Goal: Task Accomplishment & Management: Use online tool/utility

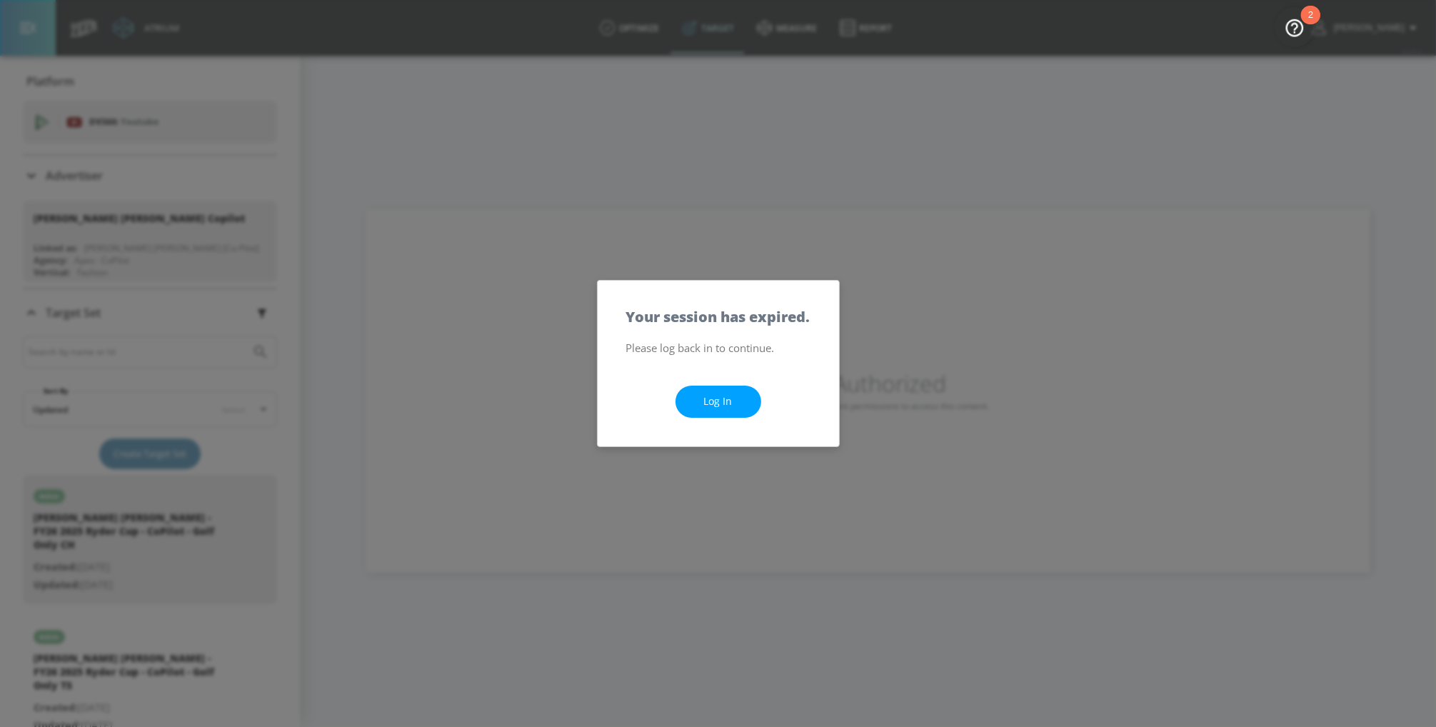
scroll to position [146, 0]
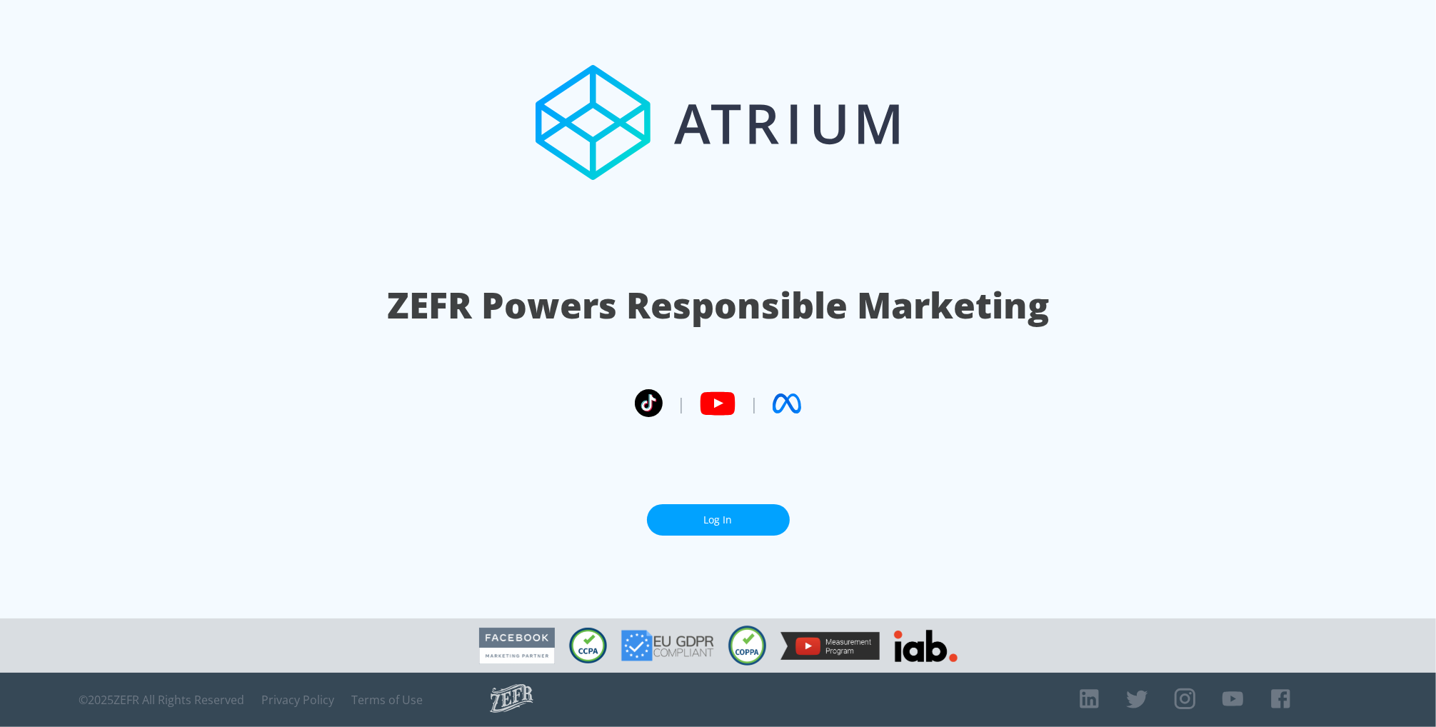
drag, startPoint x: 752, startPoint y: 513, endPoint x: 810, endPoint y: 500, distance: 58.5
click at [752, 513] on link "Log In" at bounding box center [718, 520] width 143 height 32
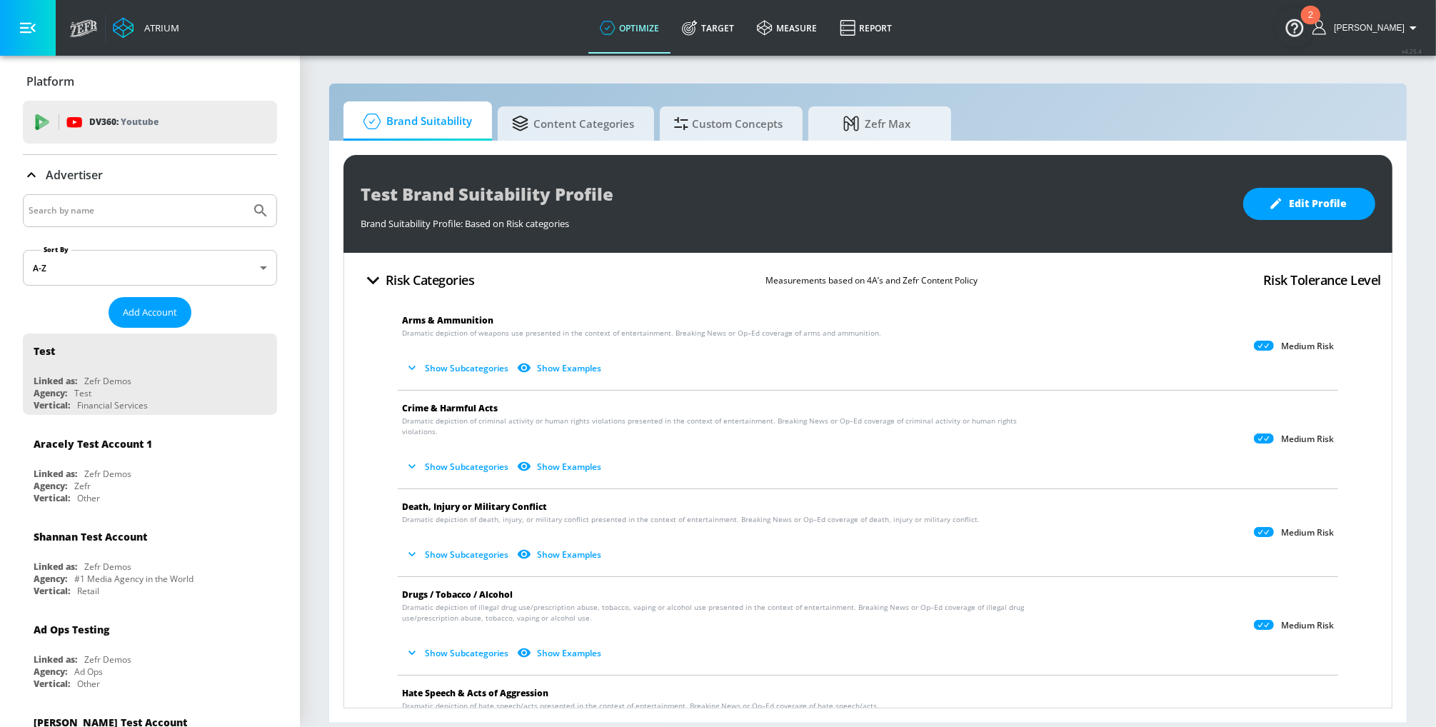
click at [64, 226] on div at bounding box center [150, 210] width 254 height 33
click at [69, 216] on input "Search by name" at bounding box center [137, 210] width 216 height 19
type input "[DEMOGRAPHIC_DATA] navy"
click at [261, 208] on icon "Submit Search" at bounding box center [260, 210] width 17 height 17
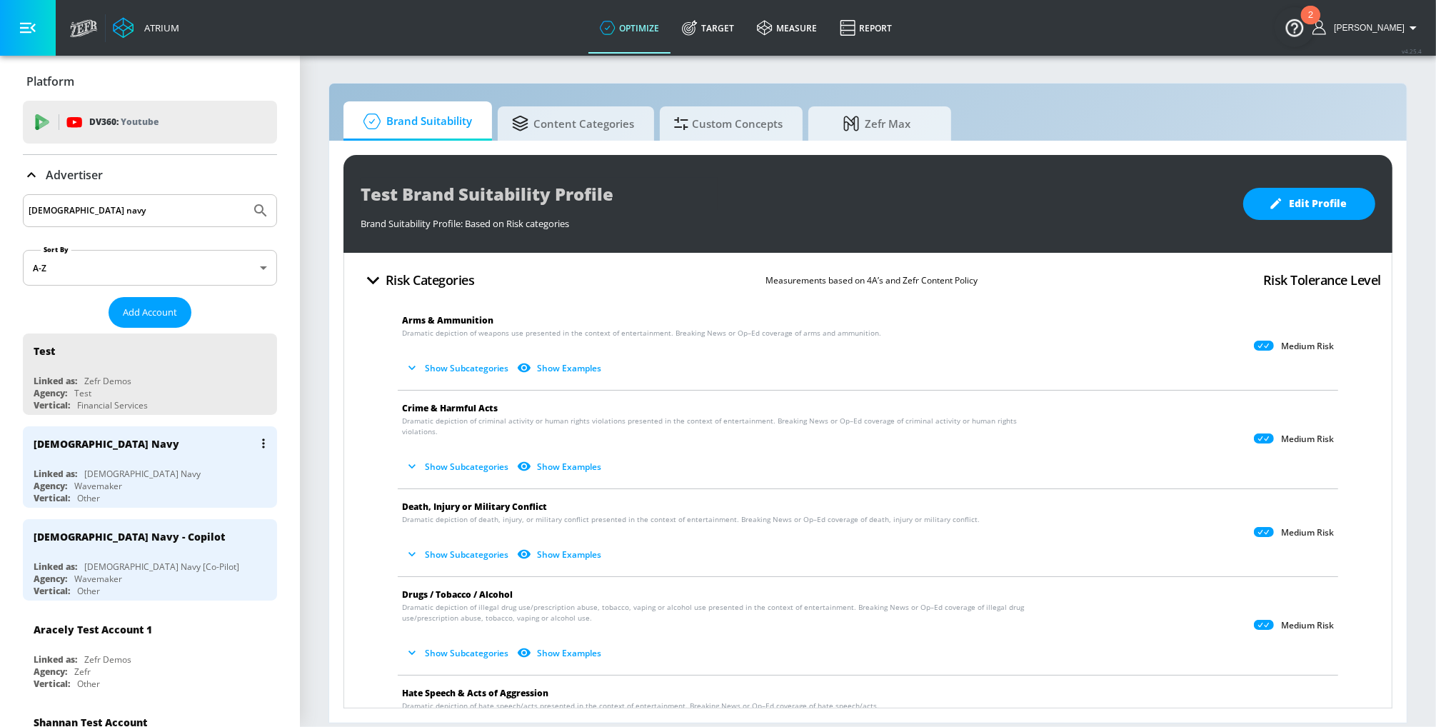
click at [101, 465] on div "[DEMOGRAPHIC_DATA] Navy Linked as: US Navy Agency: Wavemaker Vertical: Other" at bounding box center [150, 466] width 254 height 81
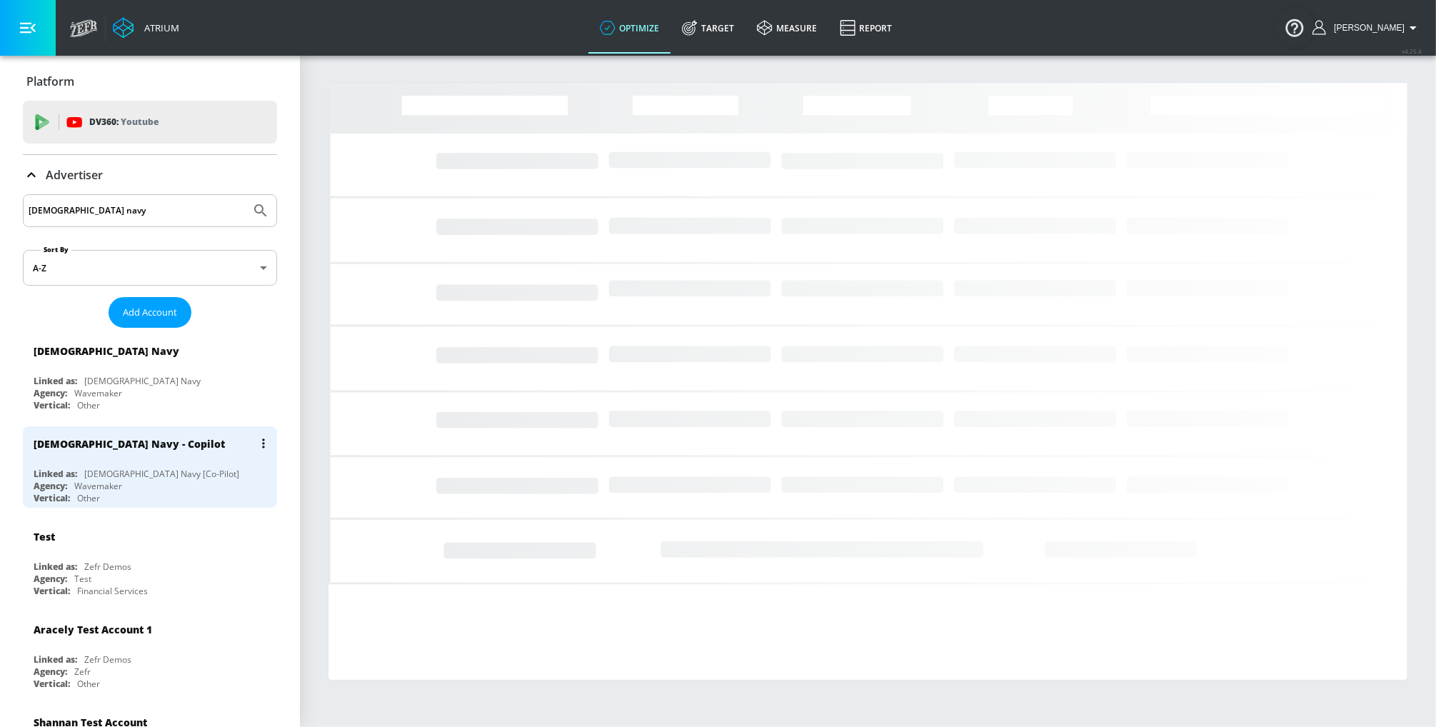
click at [115, 468] on div "[DEMOGRAPHIC_DATA] Navy [Co-Pilot]" at bounding box center [161, 474] width 155 height 12
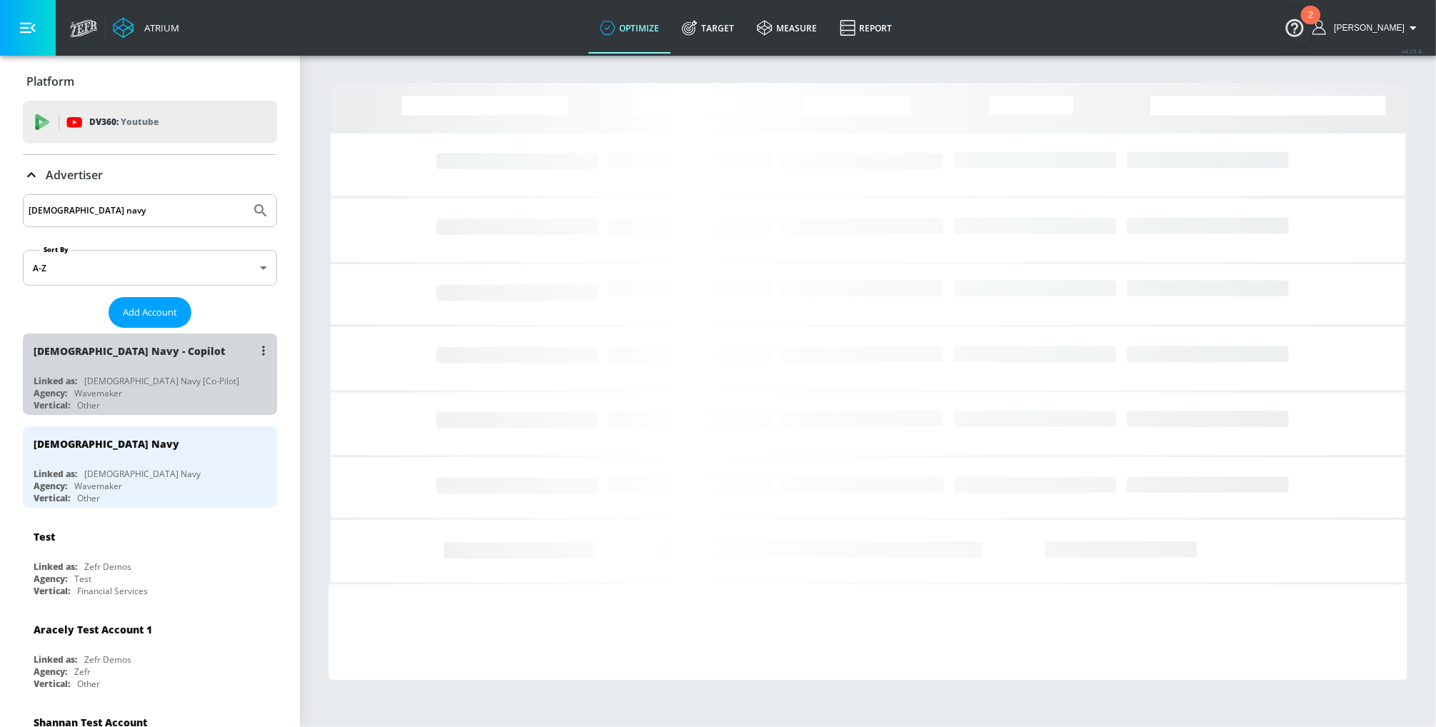
click at [91, 354] on div "[DEMOGRAPHIC_DATA] Navy - Copilot" at bounding box center [129, 351] width 191 height 14
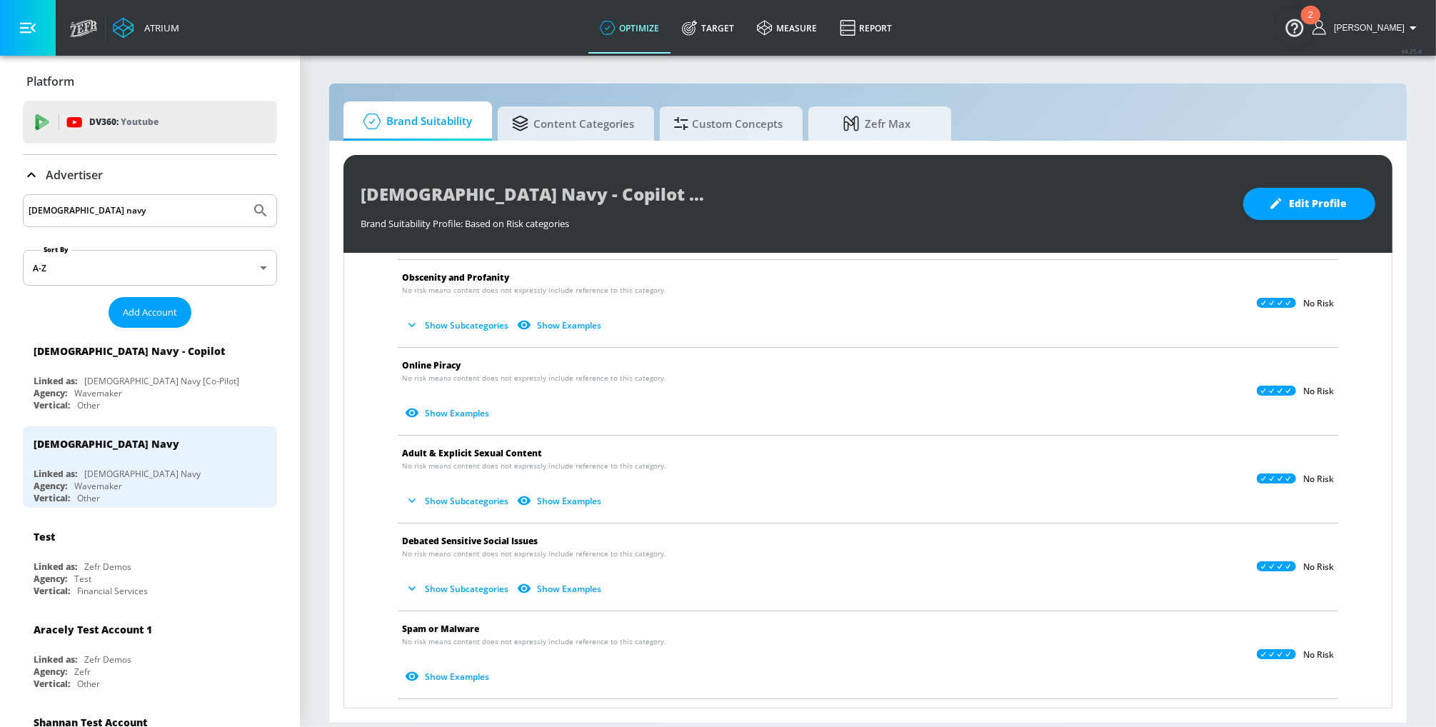
scroll to position [1039, 0]
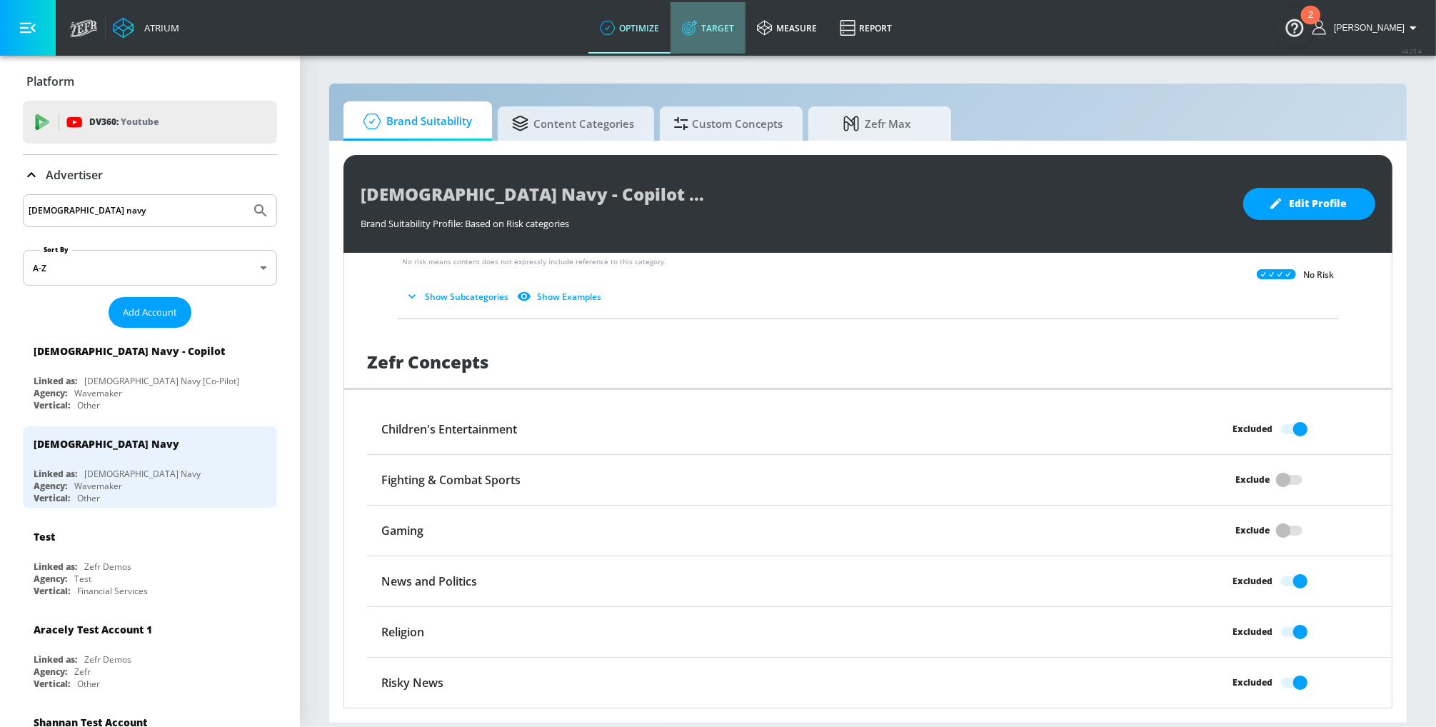
click at [731, 22] on link "Target" at bounding box center [707, 27] width 75 height 51
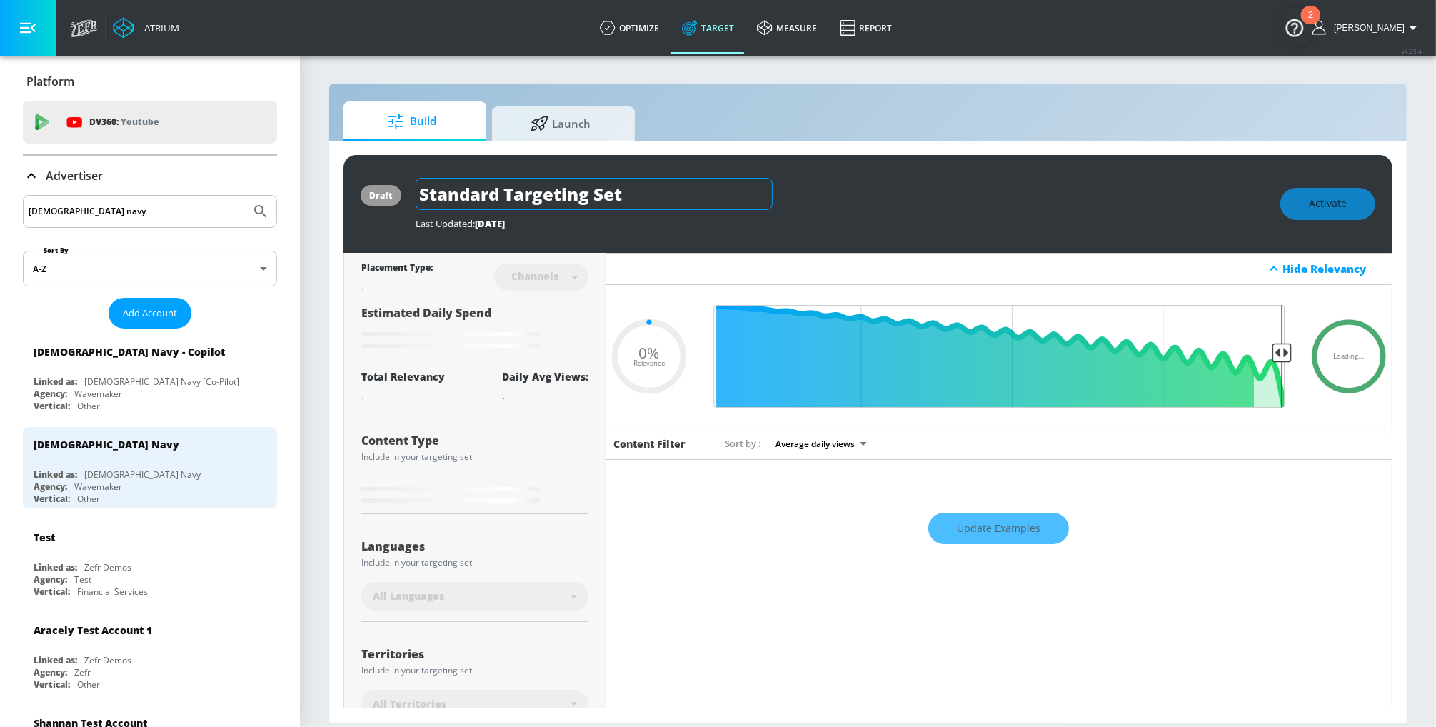
type input "0.6"
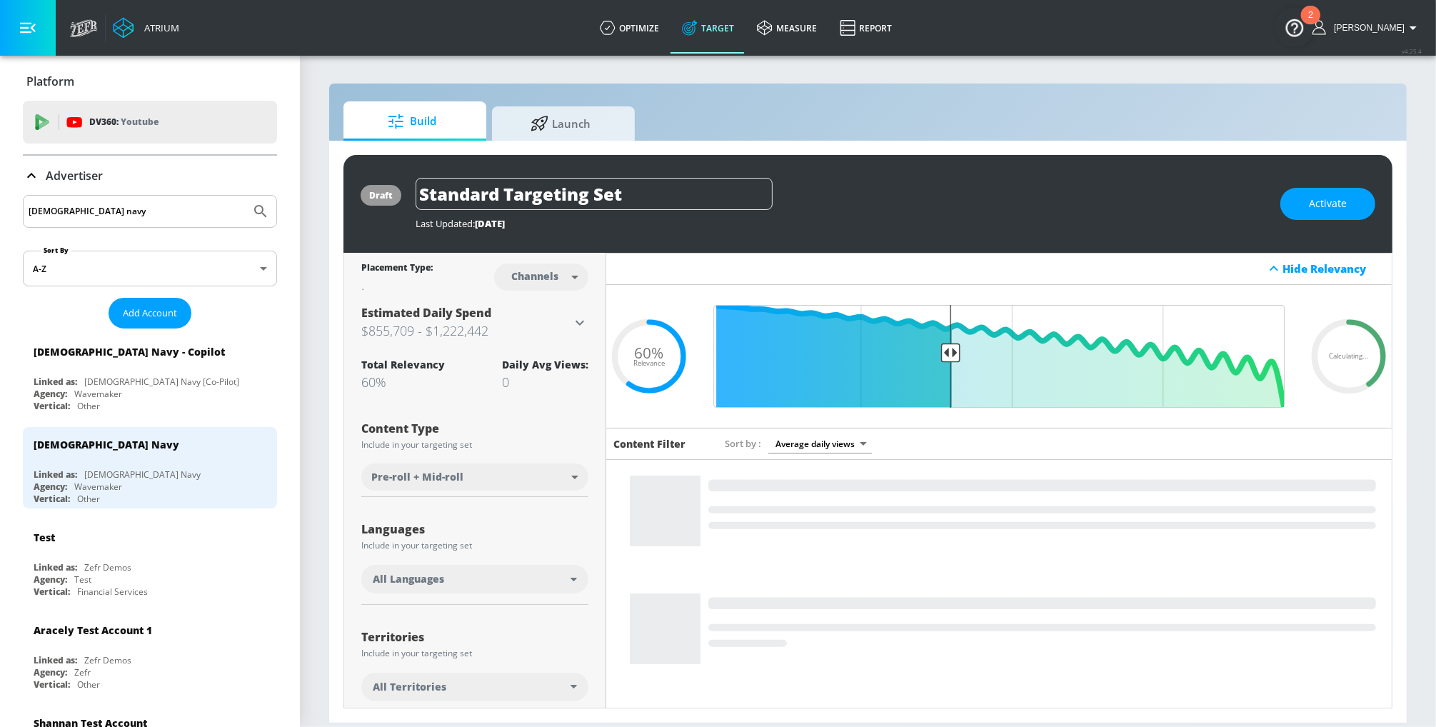
drag, startPoint x: 661, startPoint y: 202, endPoint x: 390, endPoint y: 189, distance: 270.9
click at [390, 189] on div "draft Standard Targeting Set Last Updated: [DATE] Activate" at bounding box center [867, 204] width 1049 height 98
type input "A"
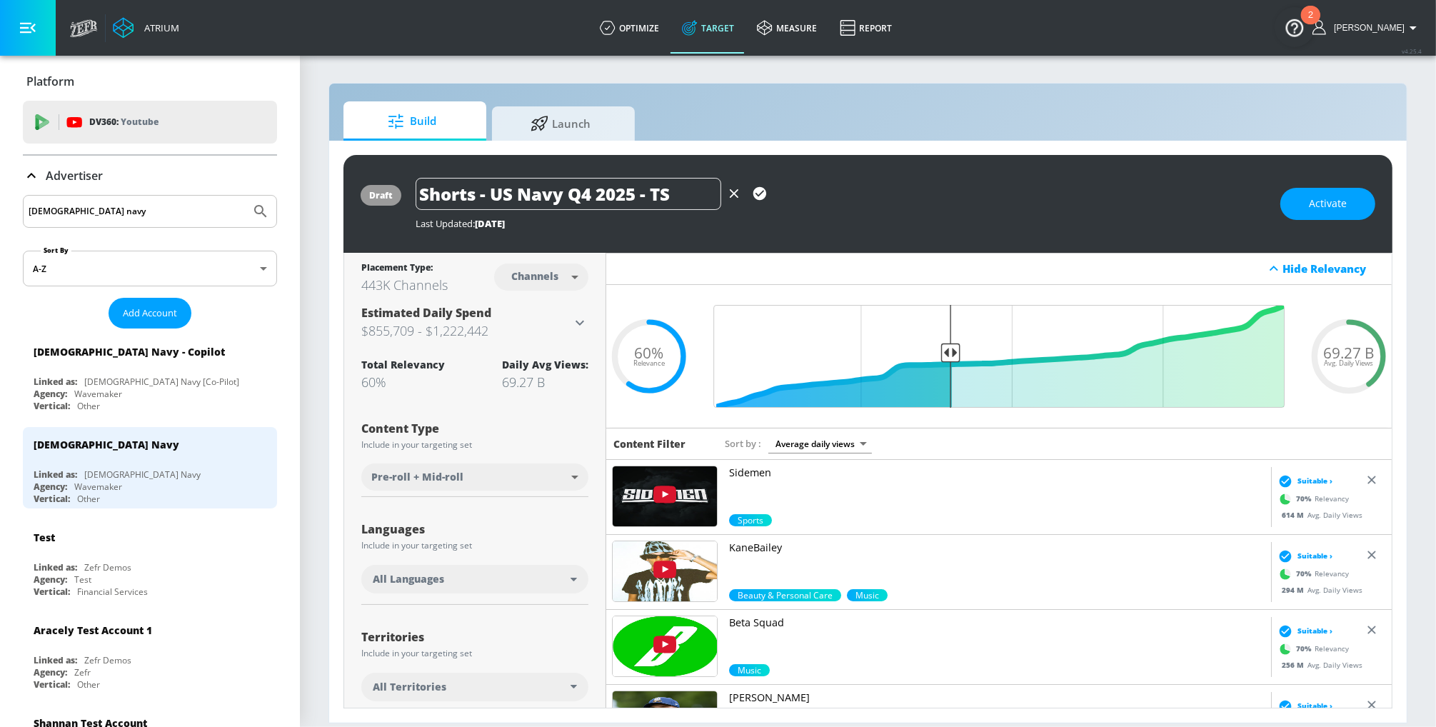
type input "Shorts - US Navy Q4 2025 - TS"
click at [540, 271] on body "Atrium optimize Target measure Report optimize Target measure Report v 4.25.4 […" at bounding box center [718, 363] width 1436 height 727
click at [531, 324] on div "Videos" at bounding box center [535, 330] width 41 height 15
type input "videos"
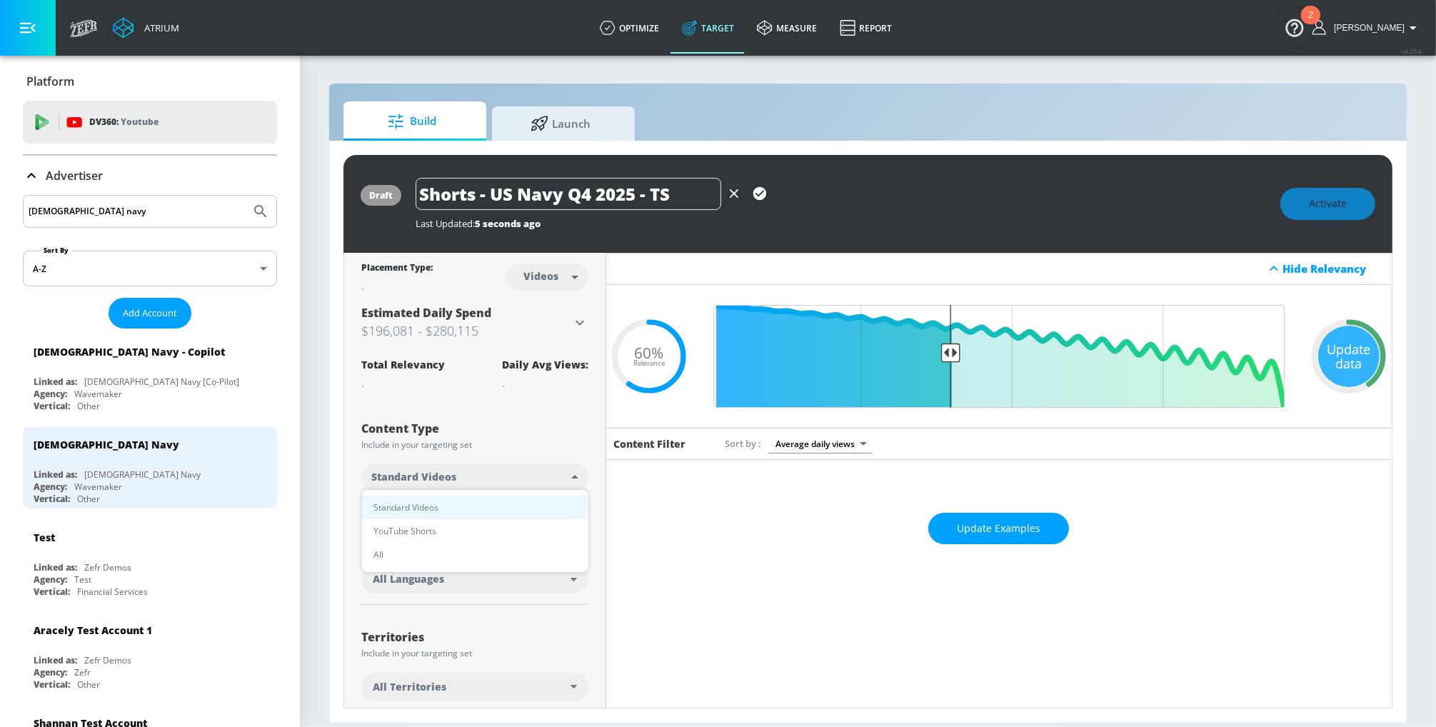
click at [530, 475] on body "Atrium optimize Target measure Report optimize Target measure Report v 4.25.4 […" at bounding box center [718, 363] width 1436 height 727
click at [419, 533] on span "YouTube Shorts" at bounding box center [404, 530] width 63 height 15
type input "shorts"
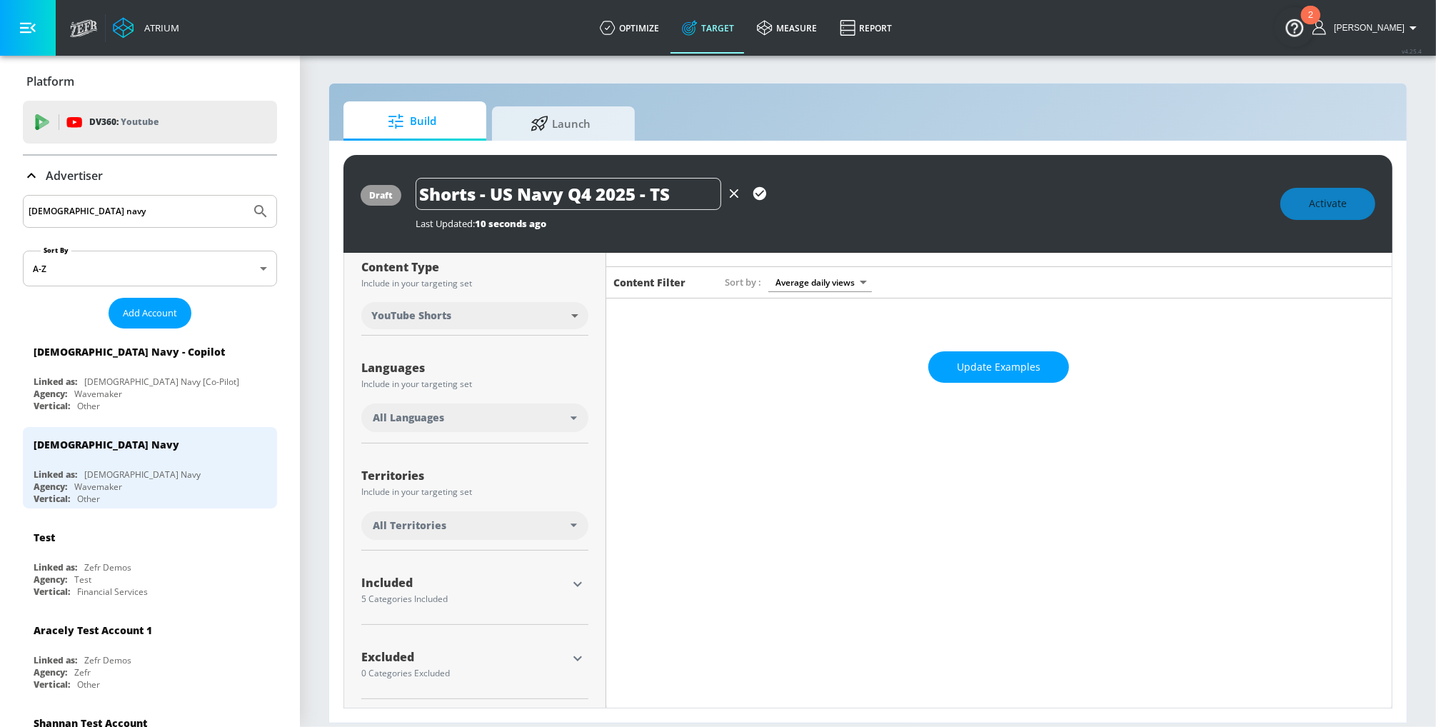
scroll to position [163, 0]
click at [457, 414] on div "All Languages" at bounding box center [472, 416] width 198 height 14
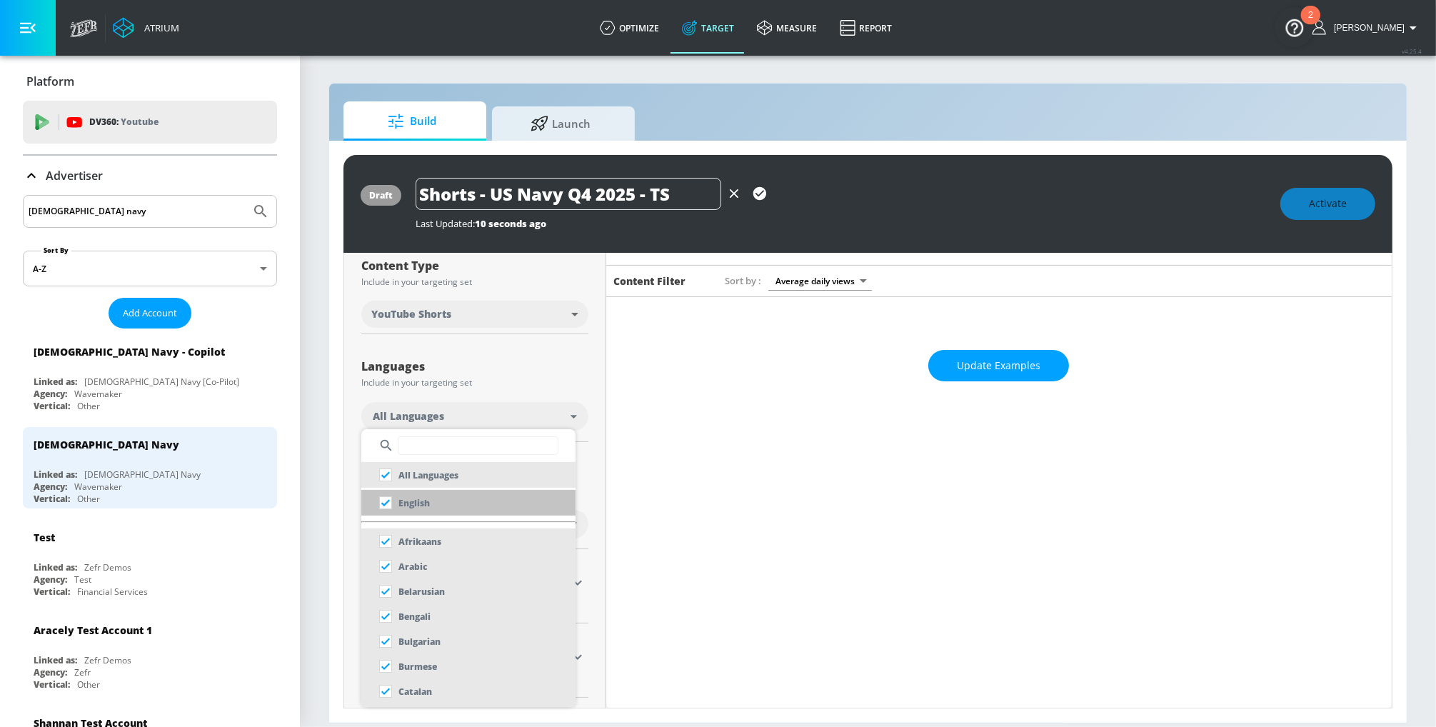
click at [454, 504] on li "English" at bounding box center [468, 503] width 214 height 26
checkbox input "false"
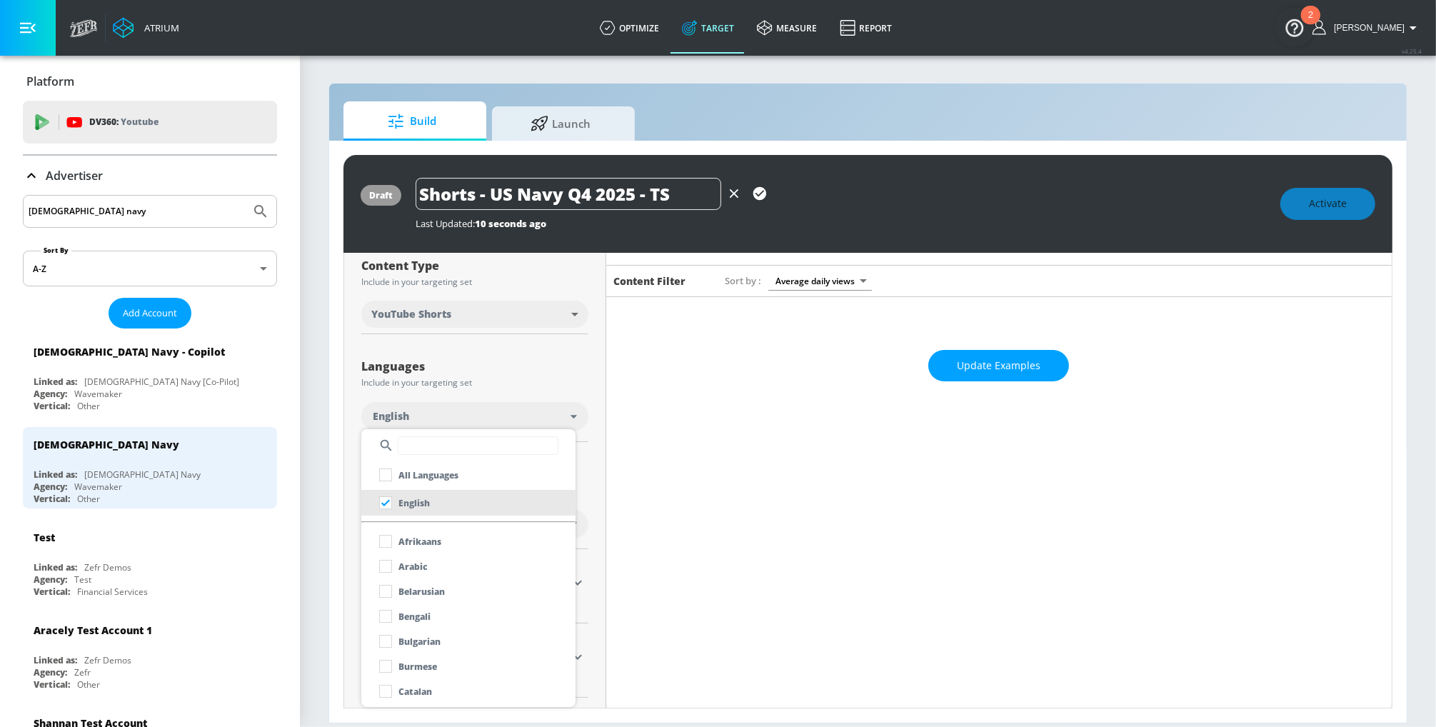
click at [520, 359] on div at bounding box center [718, 363] width 1436 height 727
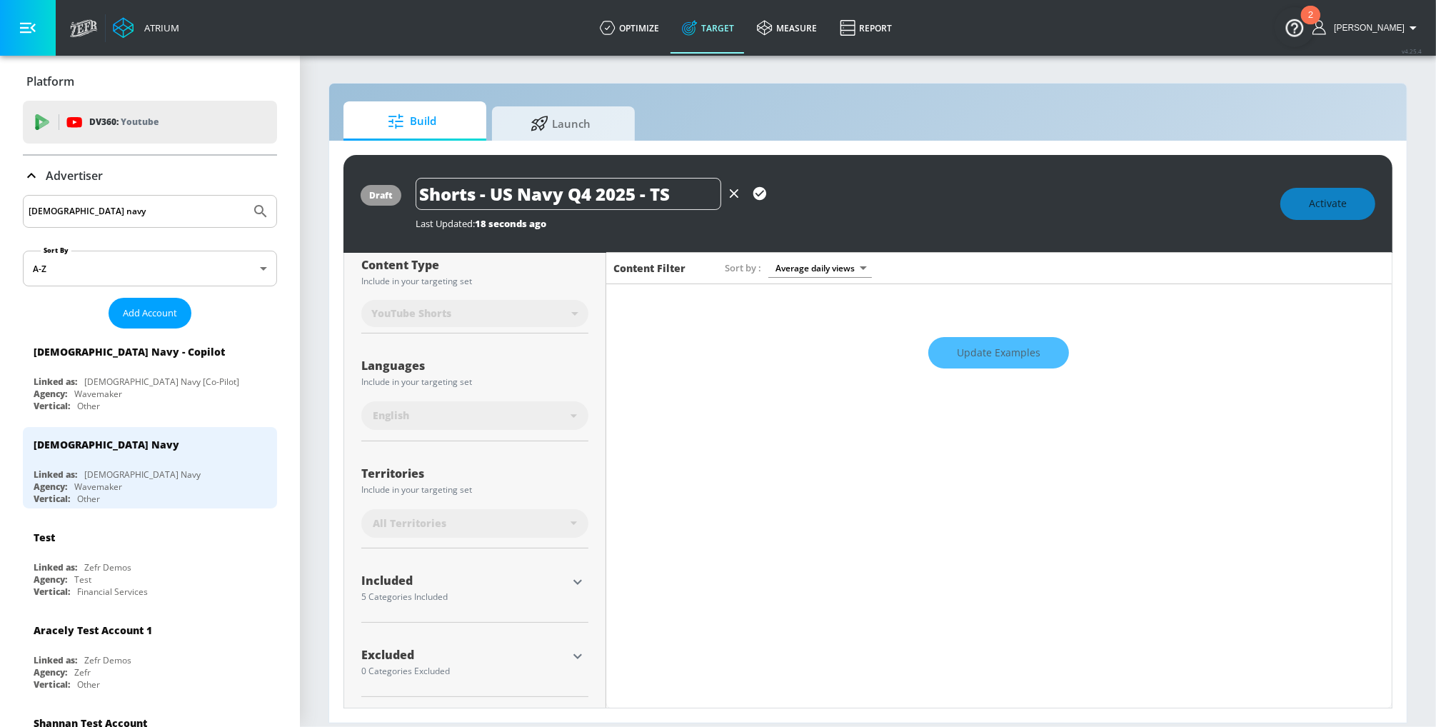
scroll to position [0, 0]
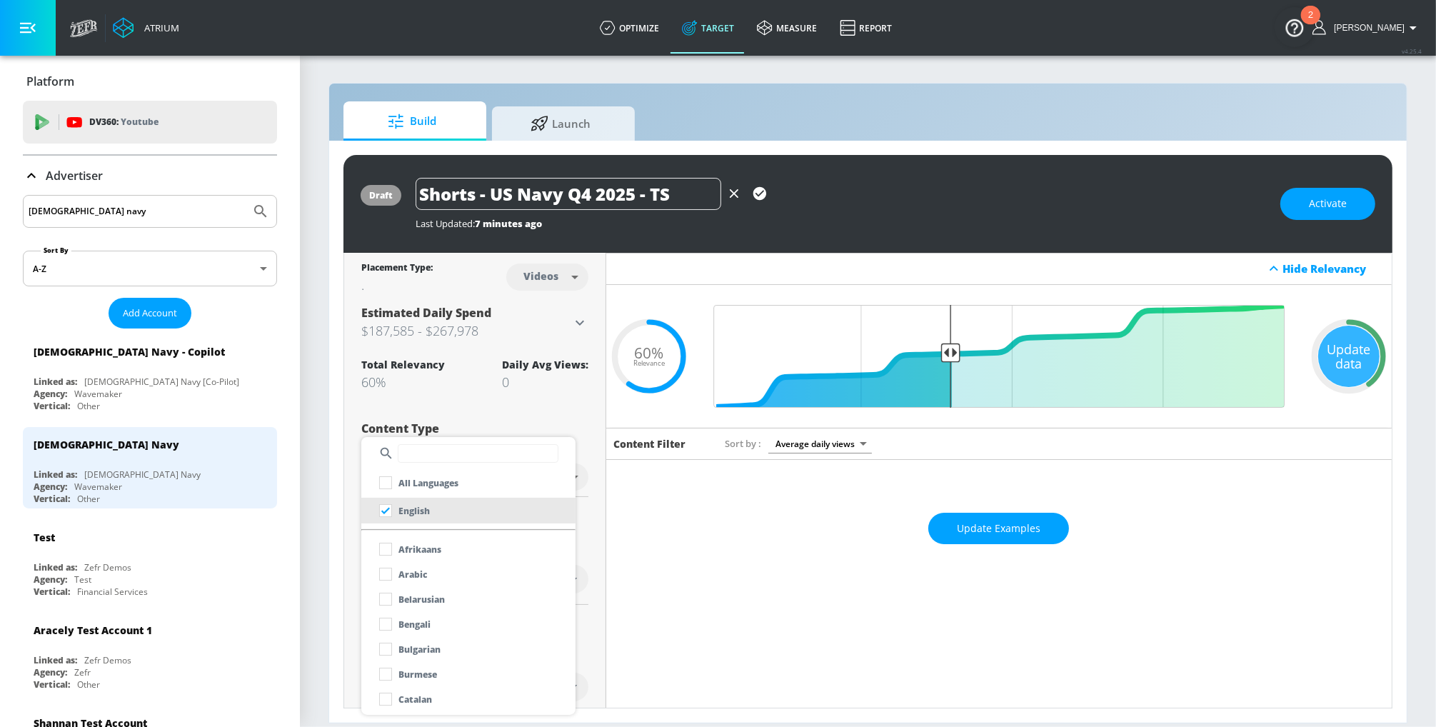
click at [1336, 346] on div at bounding box center [718, 363] width 1436 height 727
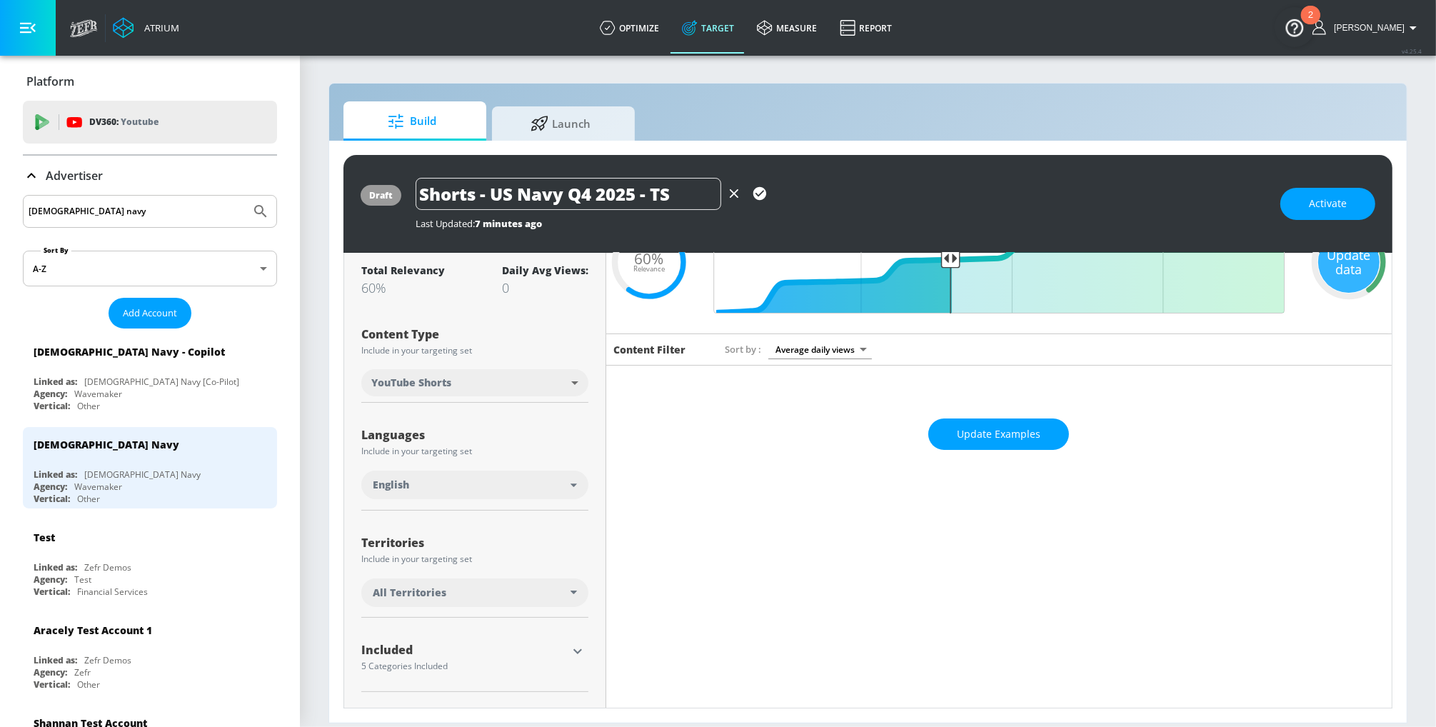
scroll to position [163, 0]
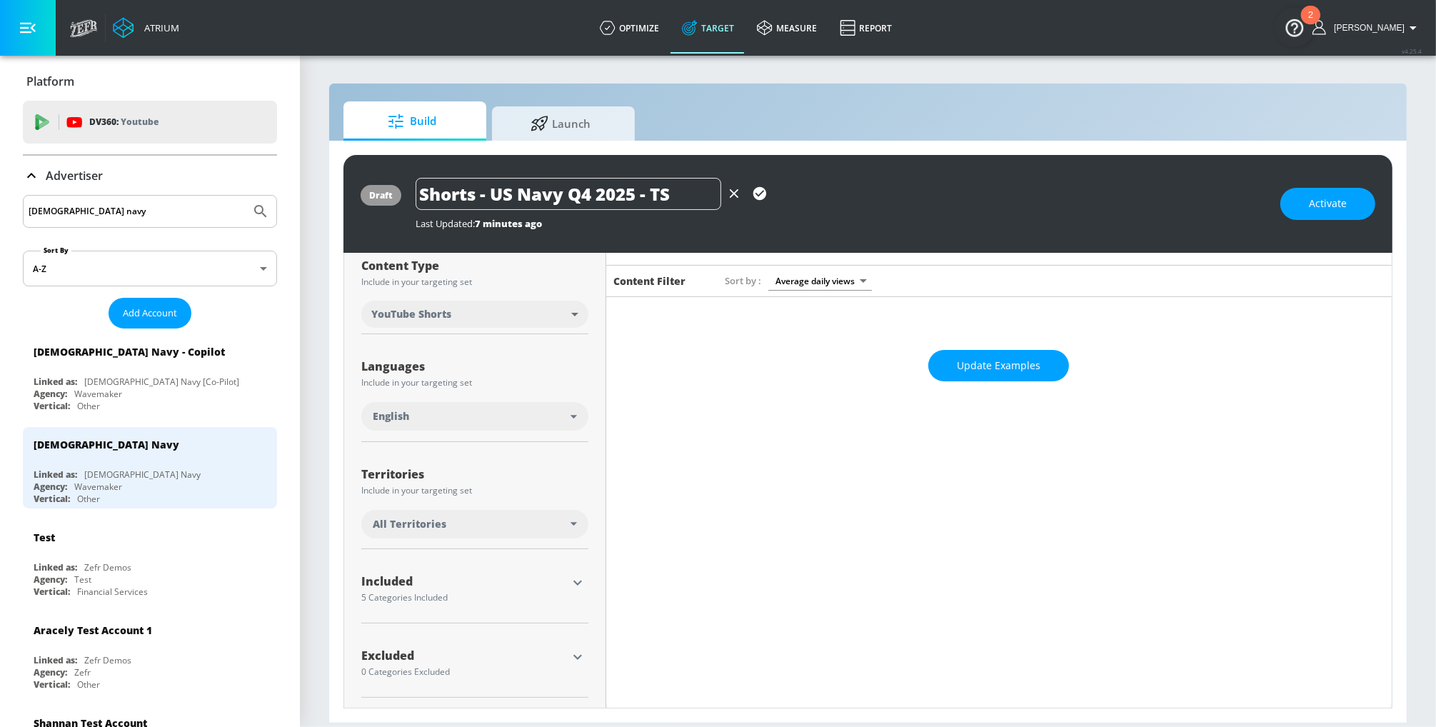
click at [574, 575] on icon "button" at bounding box center [577, 582] width 17 height 17
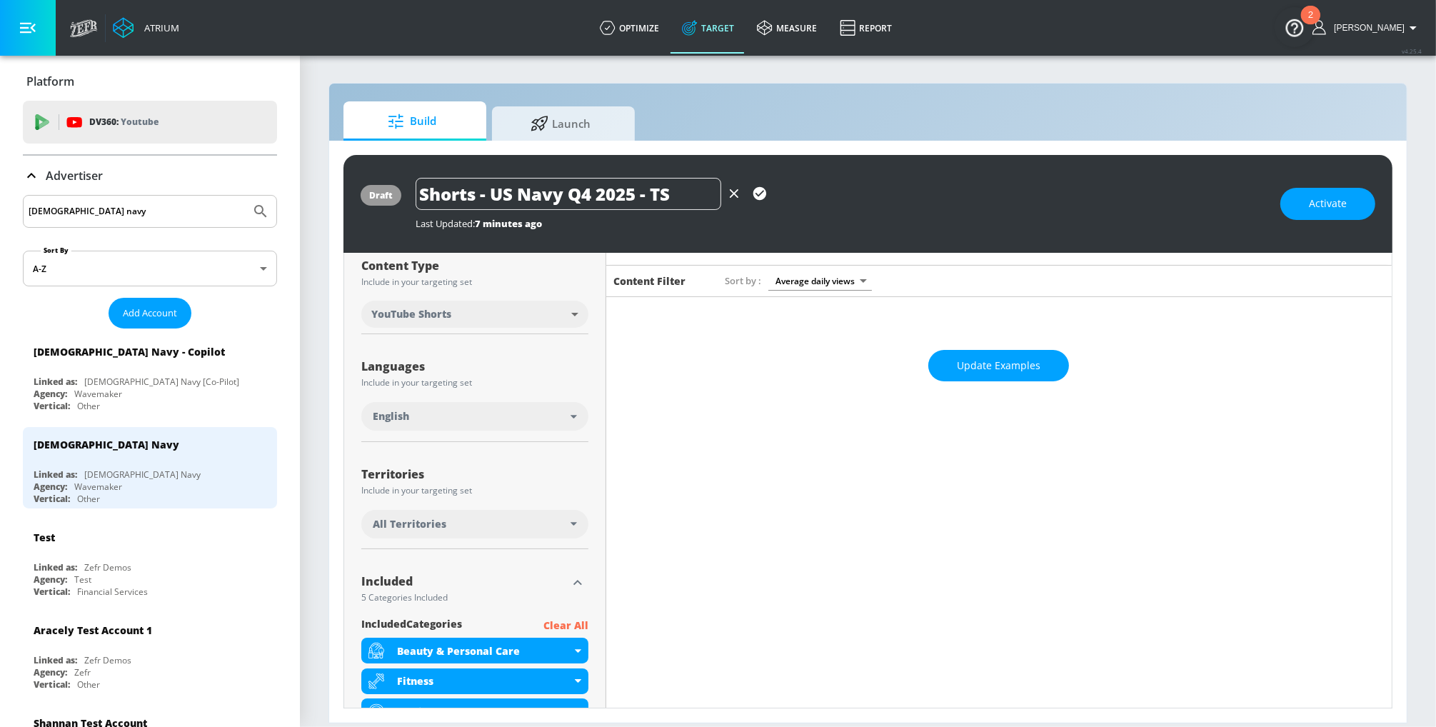
click at [566, 622] on p "Clear All" at bounding box center [565, 626] width 45 height 18
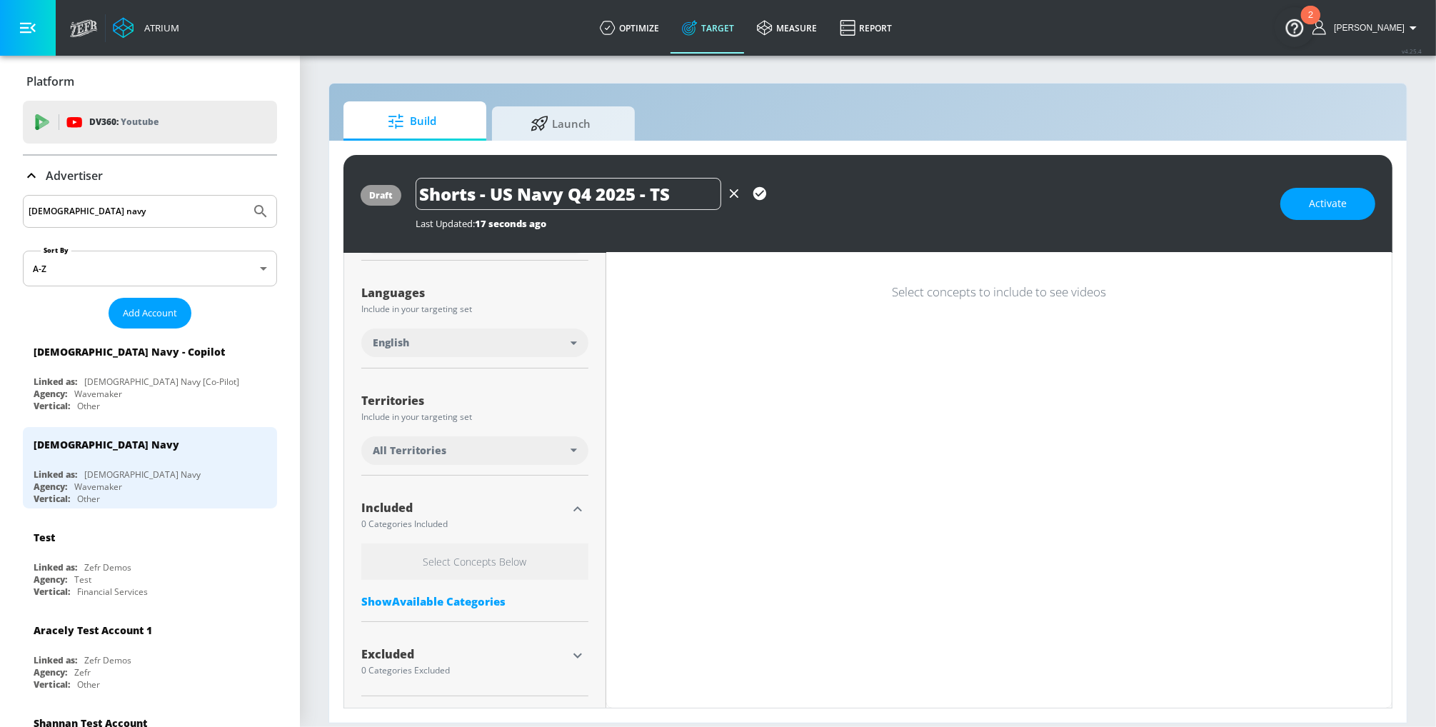
scroll to position [236, 0]
click at [433, 604] on div "Show Available Categories" at bounding box center [474, 601] width 227 height 14
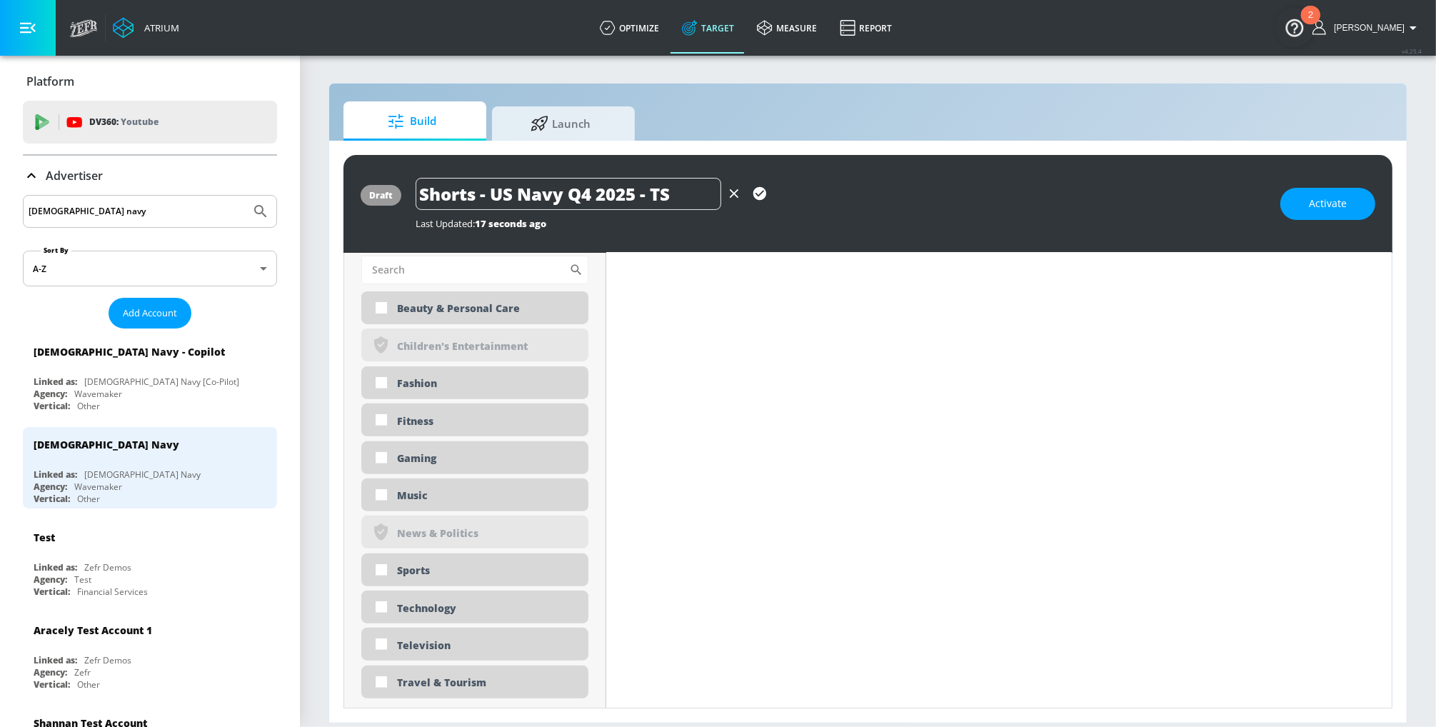
scroll to position [683, 0]
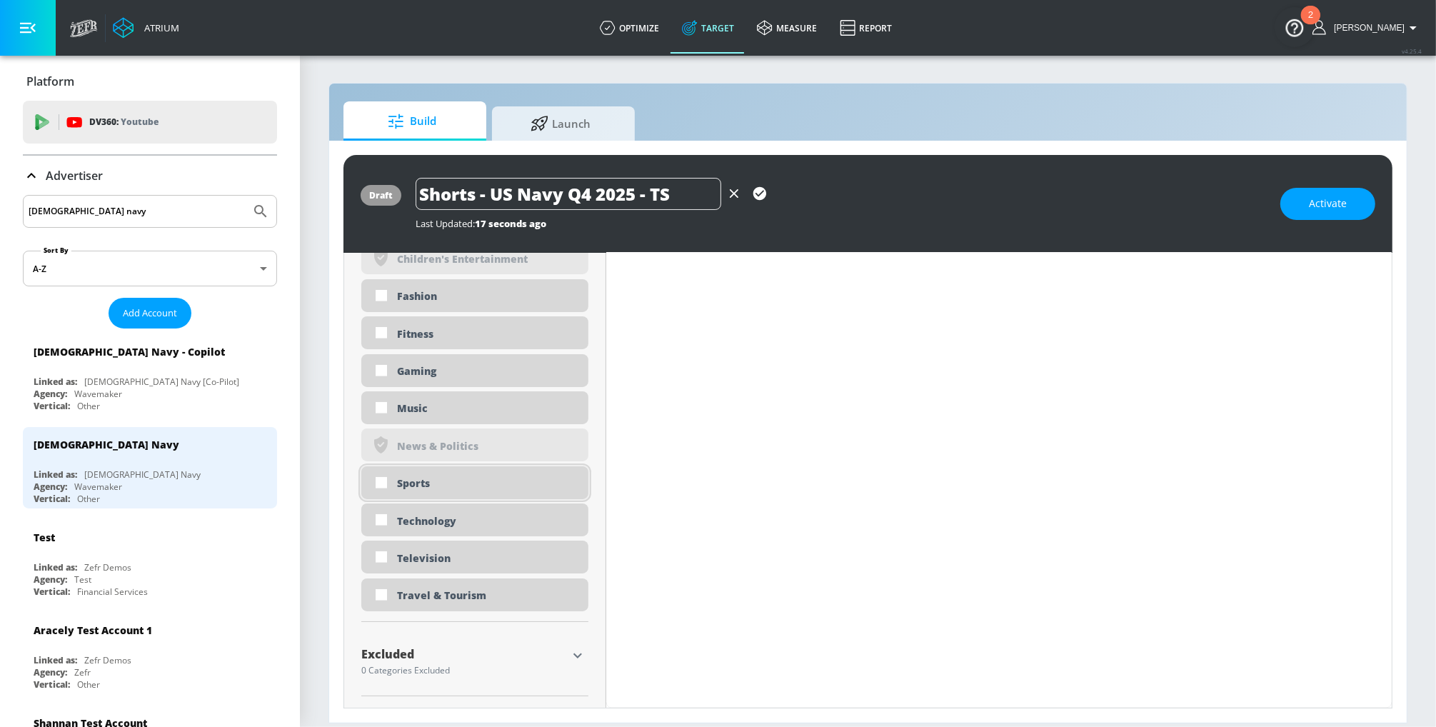
click at [409, 485] on div "Sports" at bounding box center [487, 483] width 181 height 14
checkbox input "true"
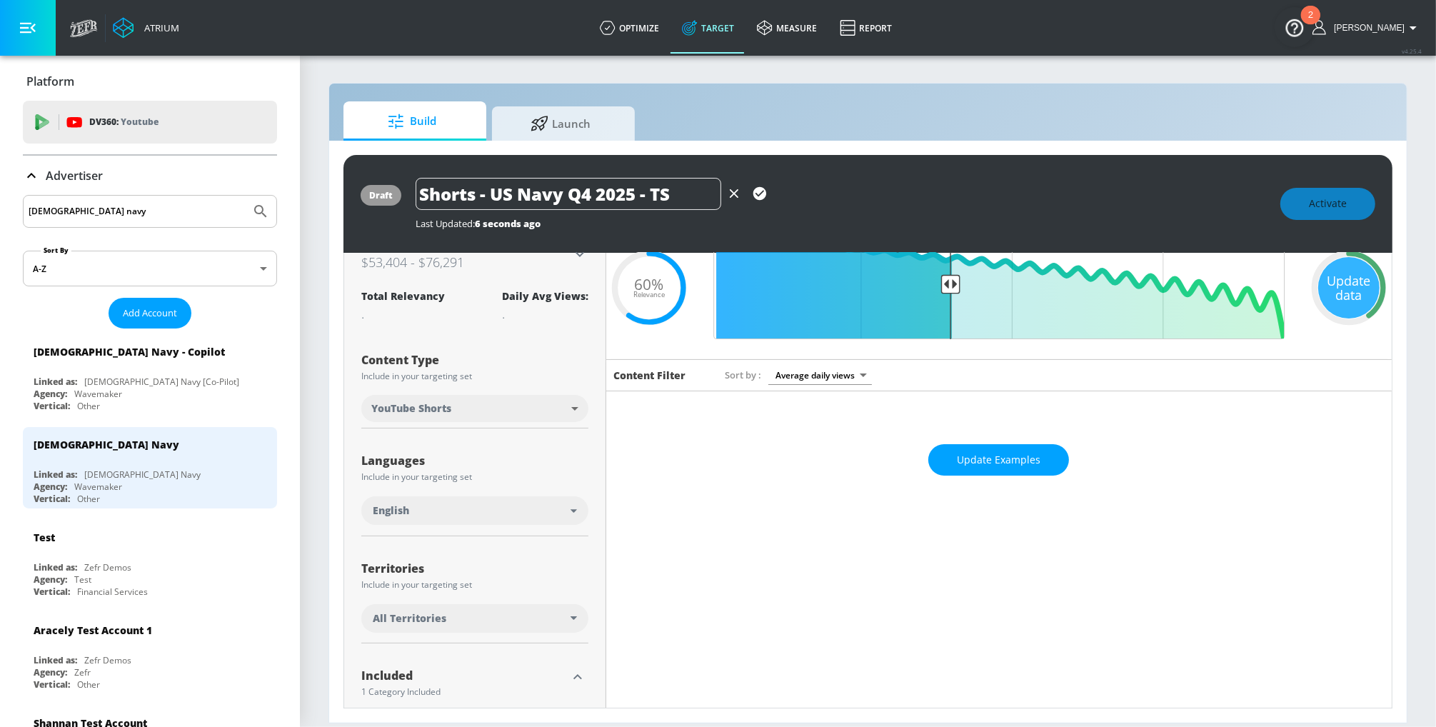
scroll to position [0, 0]
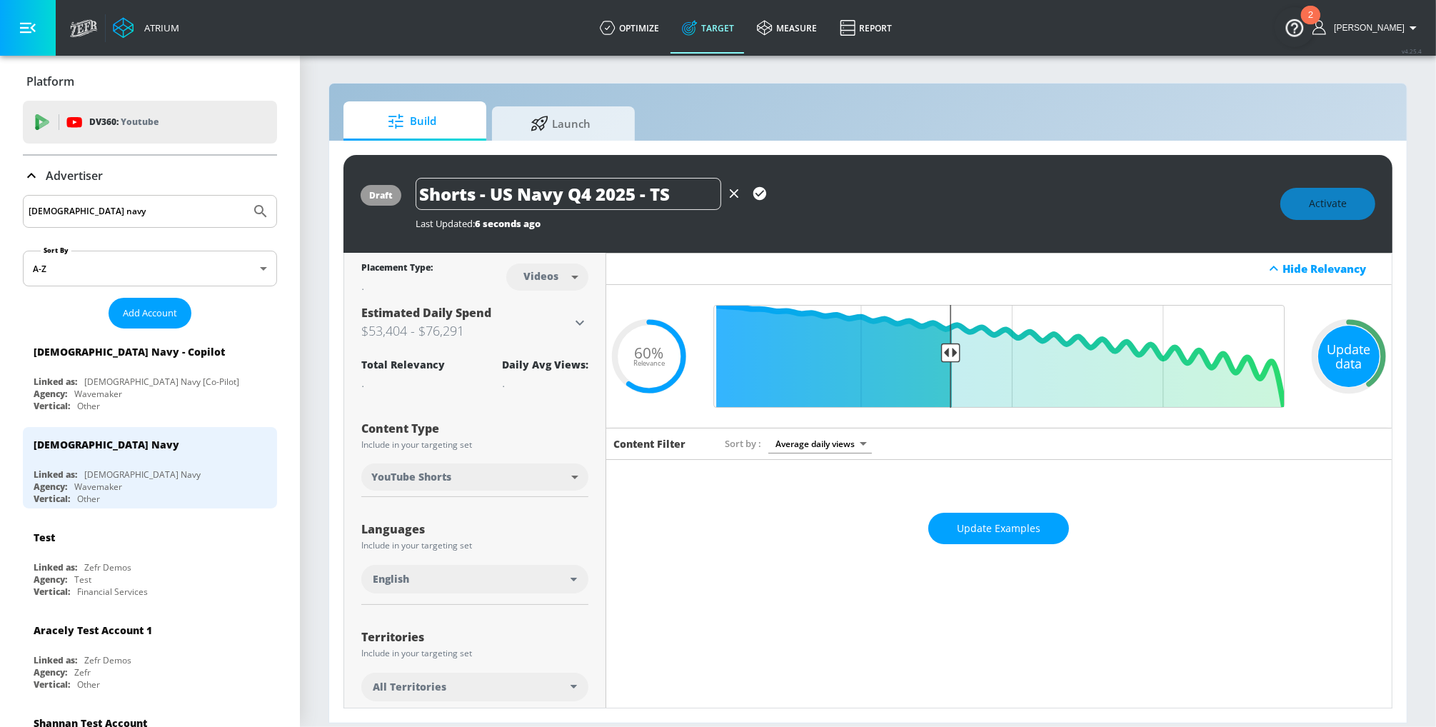
click at [1344, 348] on div "Update data" at bounding box center [1348, 356] width 61 height 61
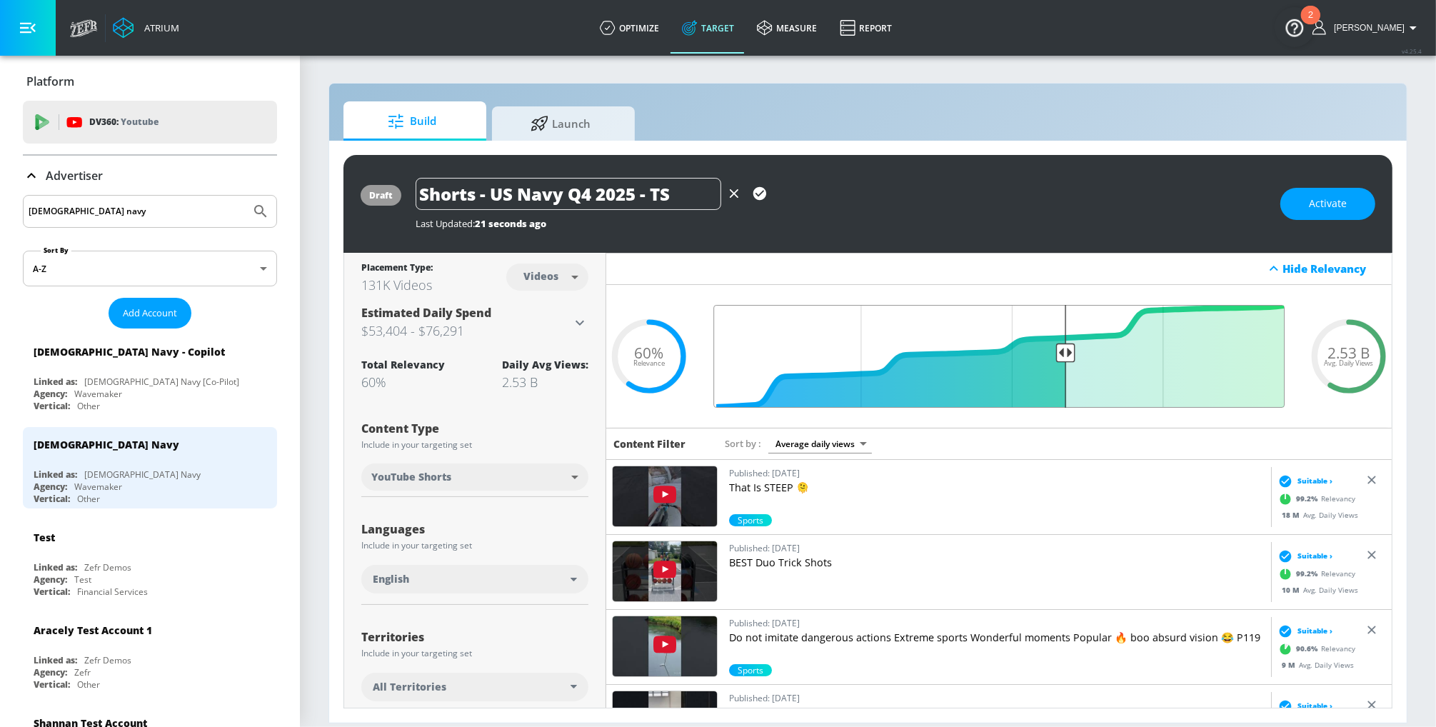
drag, startPoint x: 948, startPoint y: 354, endPoint x: 1067, endPoint y: 351, distance: 119.2
click at [1067, 351] on input "Final Threshold" at bounding box center [998, 356] width 585 height 103
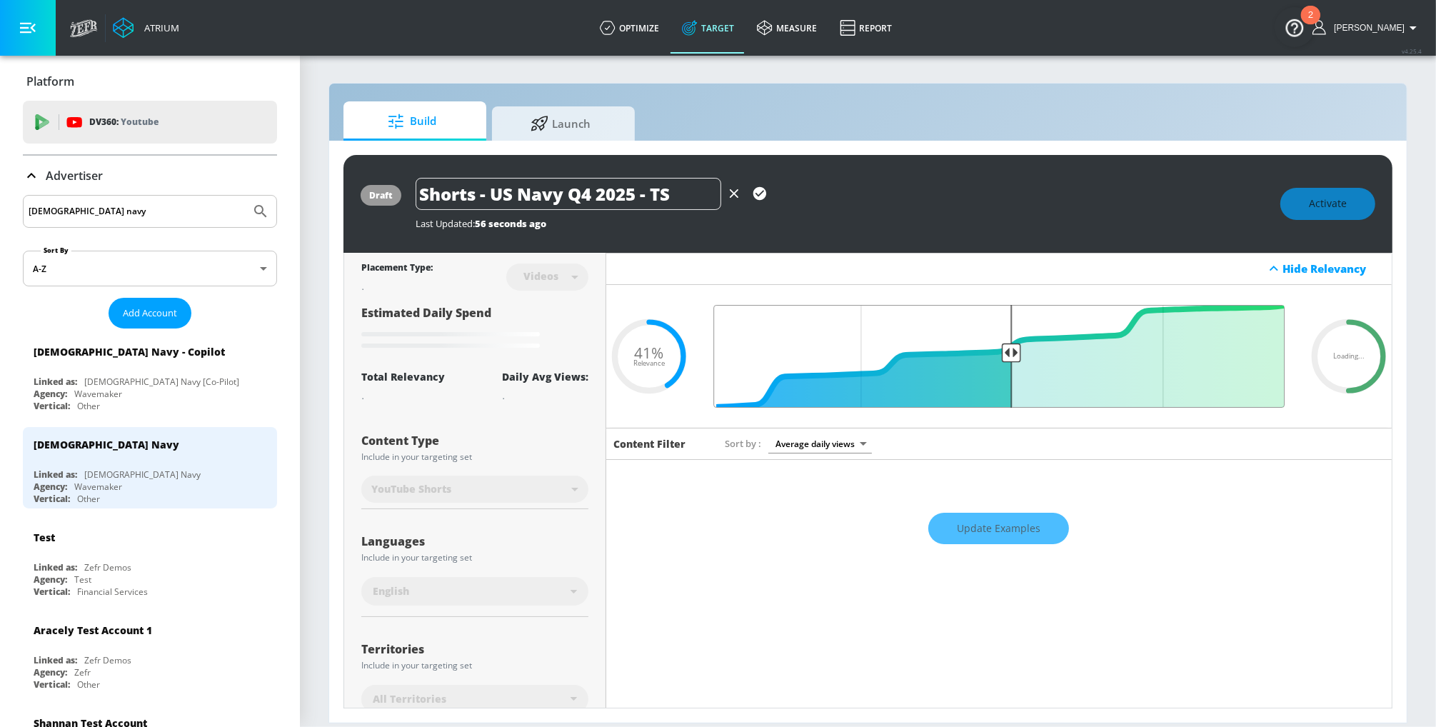
drag, startPoint x: 1026, startPoint y: 349, endPoint x: 1007, endPoint y: 349, distance: 18.6
click at [1007, 349] on input "Final Threshold" at bounding box center [998, 356] width 585 height 103
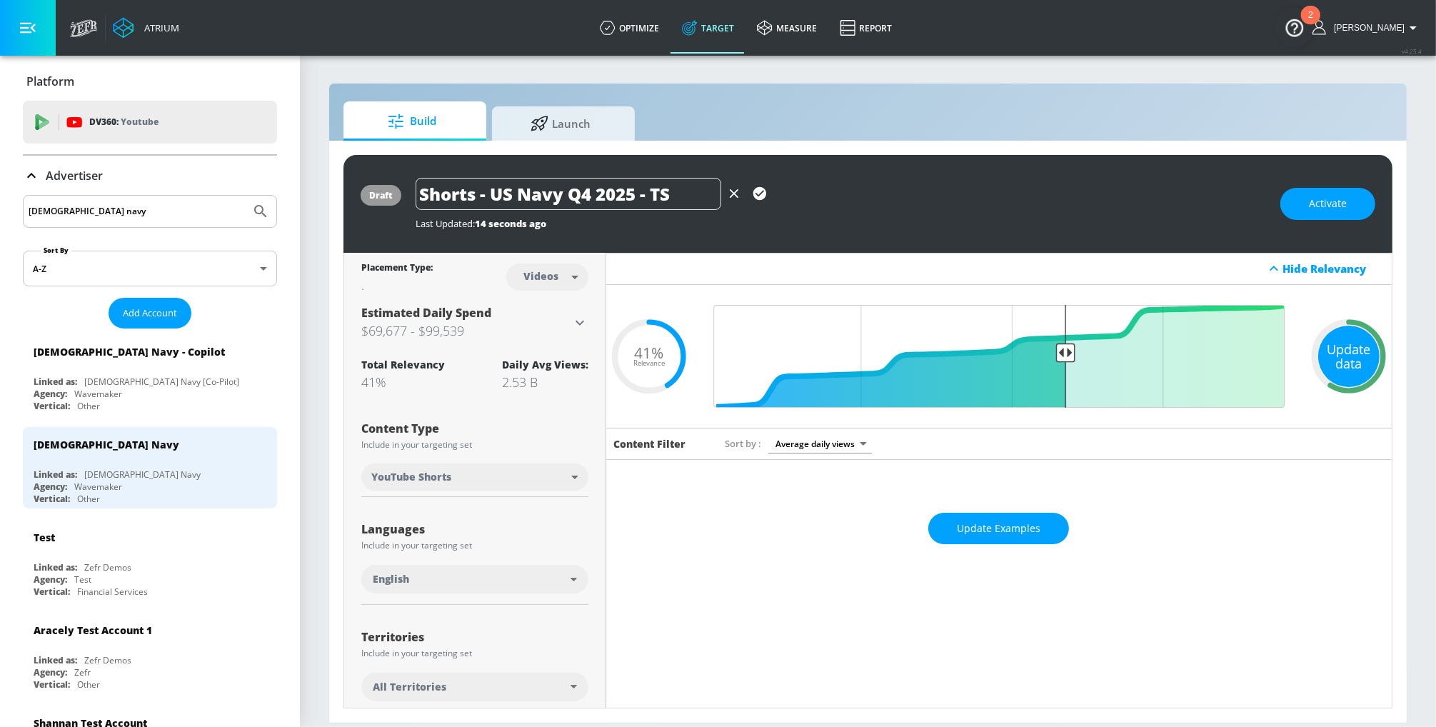
click at [1356, 354] on div "Update data" at bounding box center [1348, 356] width 61 height 61
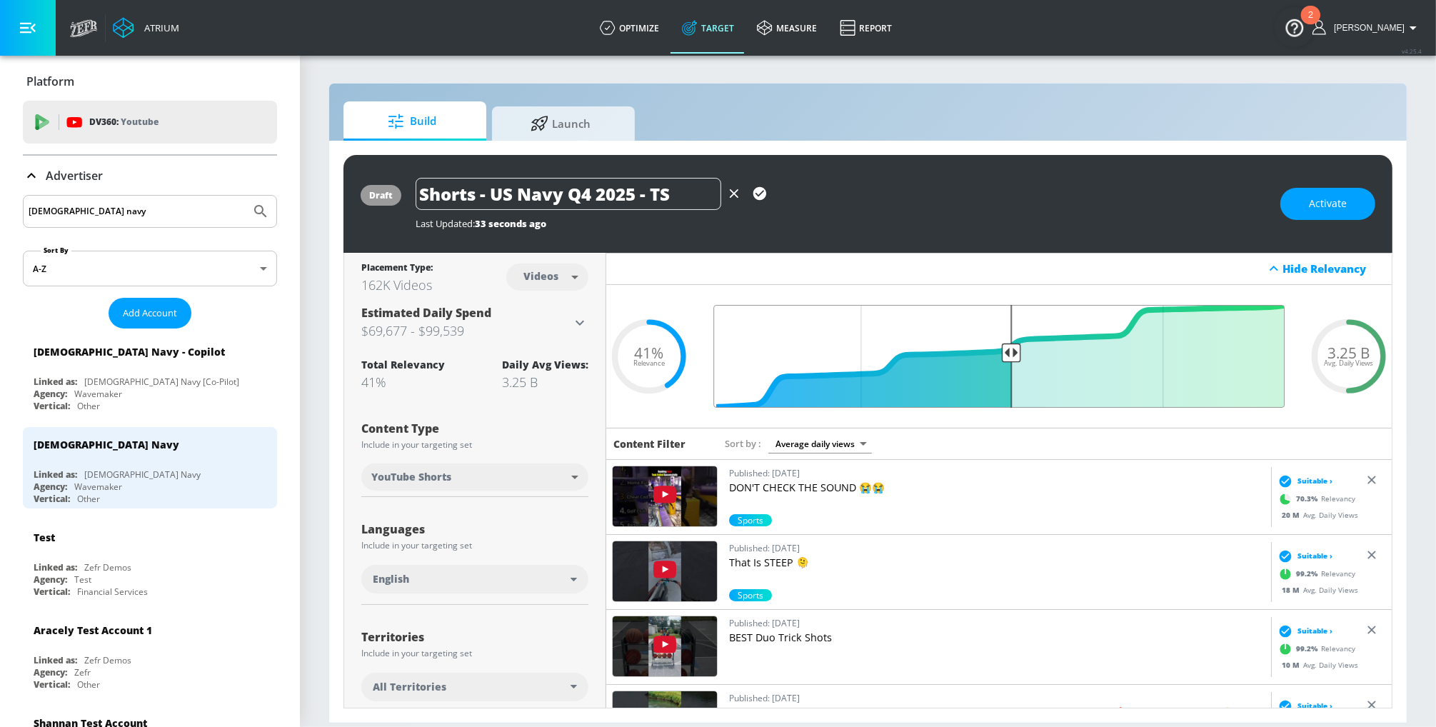
drag, startPoint x: 1061, startPoint y: 353, endPoint x: 1013, endPoint y: 348, distance: 48.1
type input "0.5"
click at [1013, 348] on input "Final Threshold" at bounding box center [998, 356] width 585 height 103
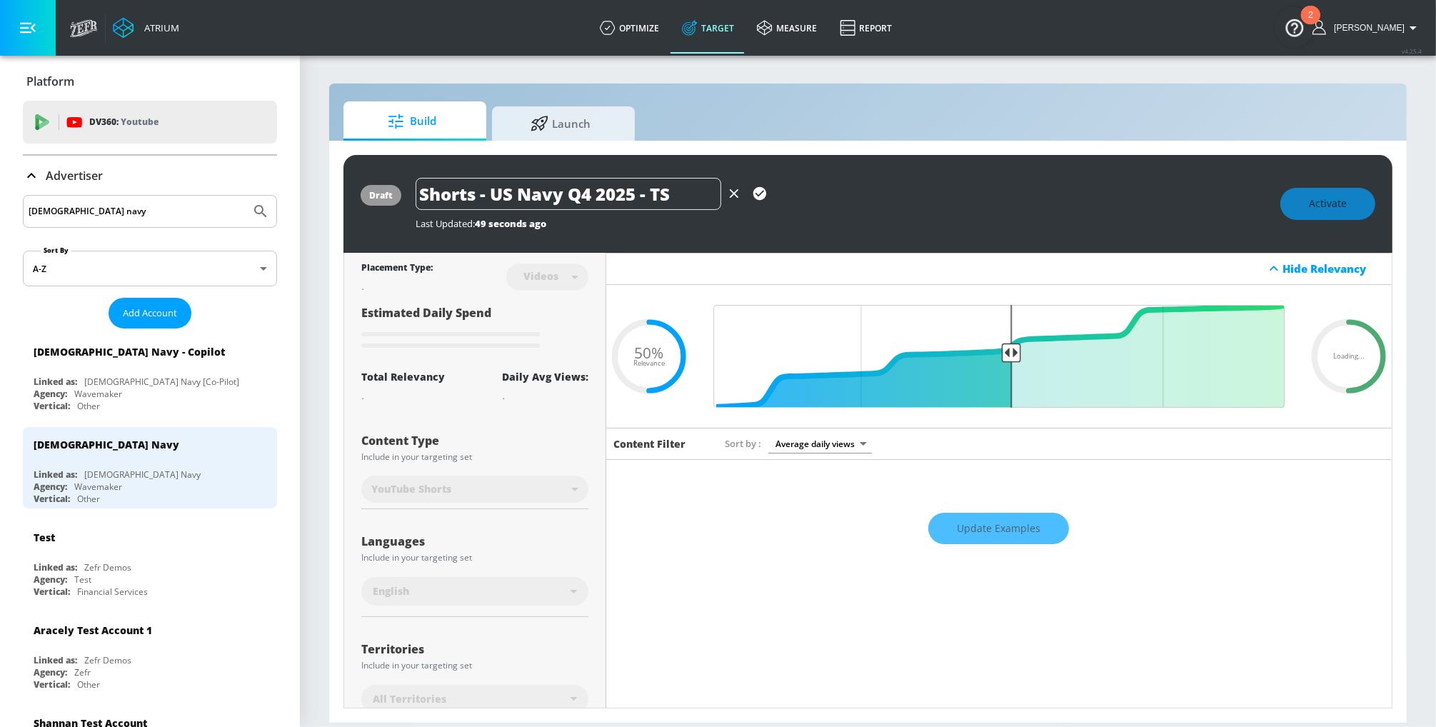
click at [953, 515] on div "Update Examples" at bounding box center [998, 528] width 785 height 50
click at [975, 527] on div "Update Examples" at bounding box center [998, 528] width 785 height 50
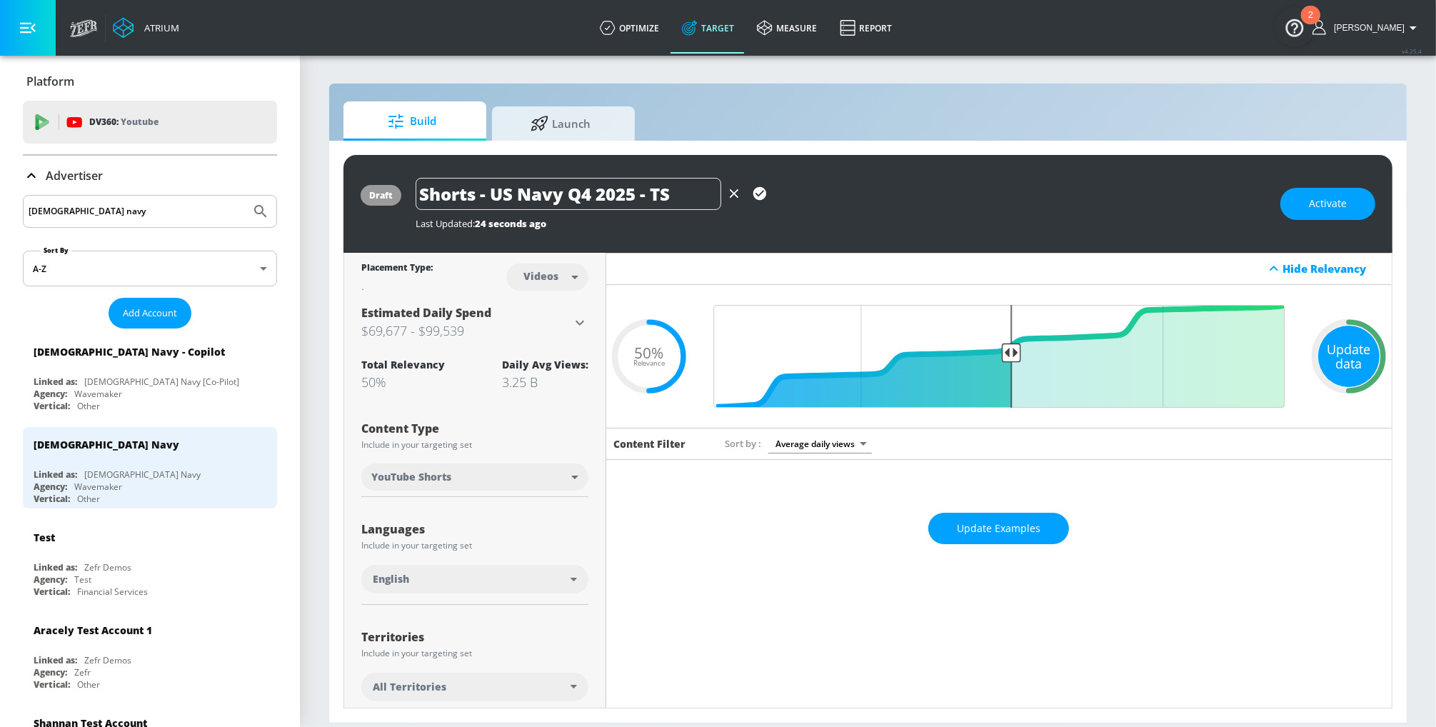
click at [1358, 354] on div "Update data" at bounding box center [1348, 356] width 61 height 61
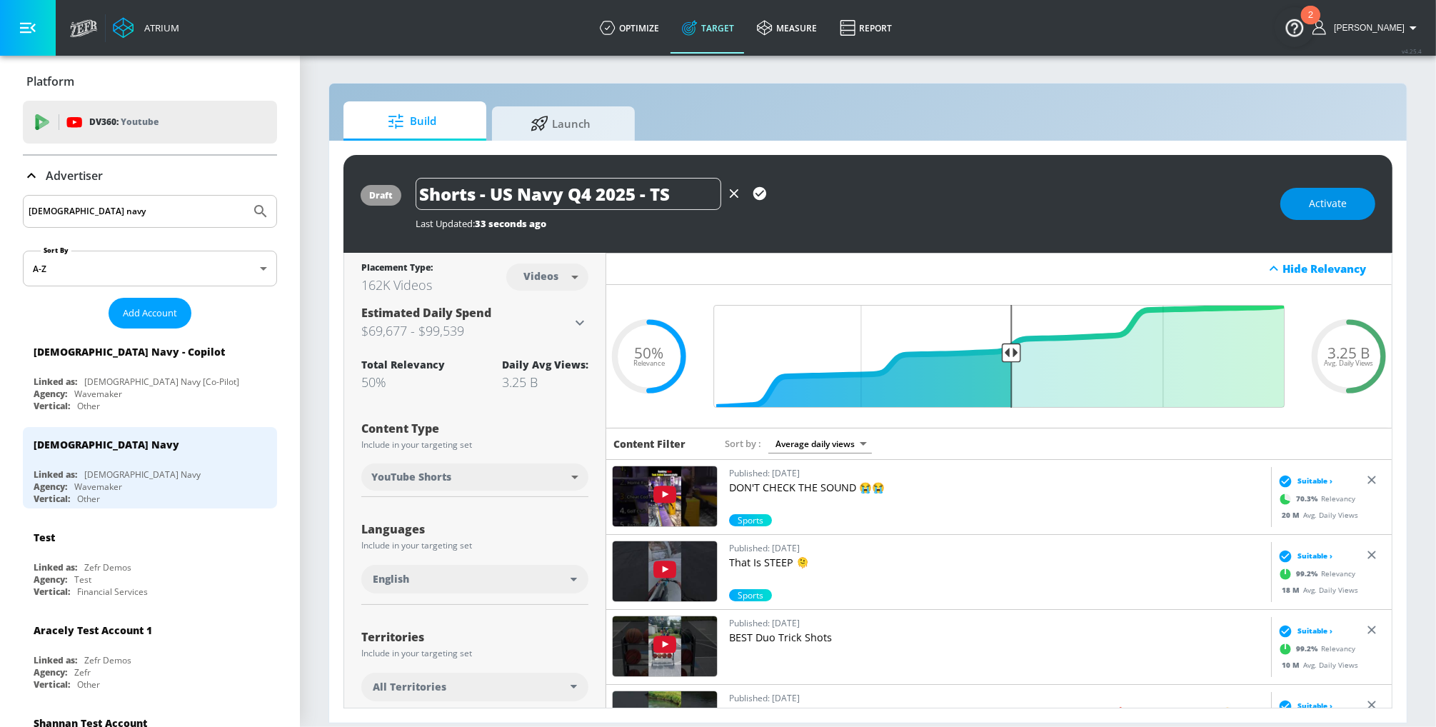
click at [1318, 198] on span "Activate" at bounding box center [1327, 204] width 38 height 18
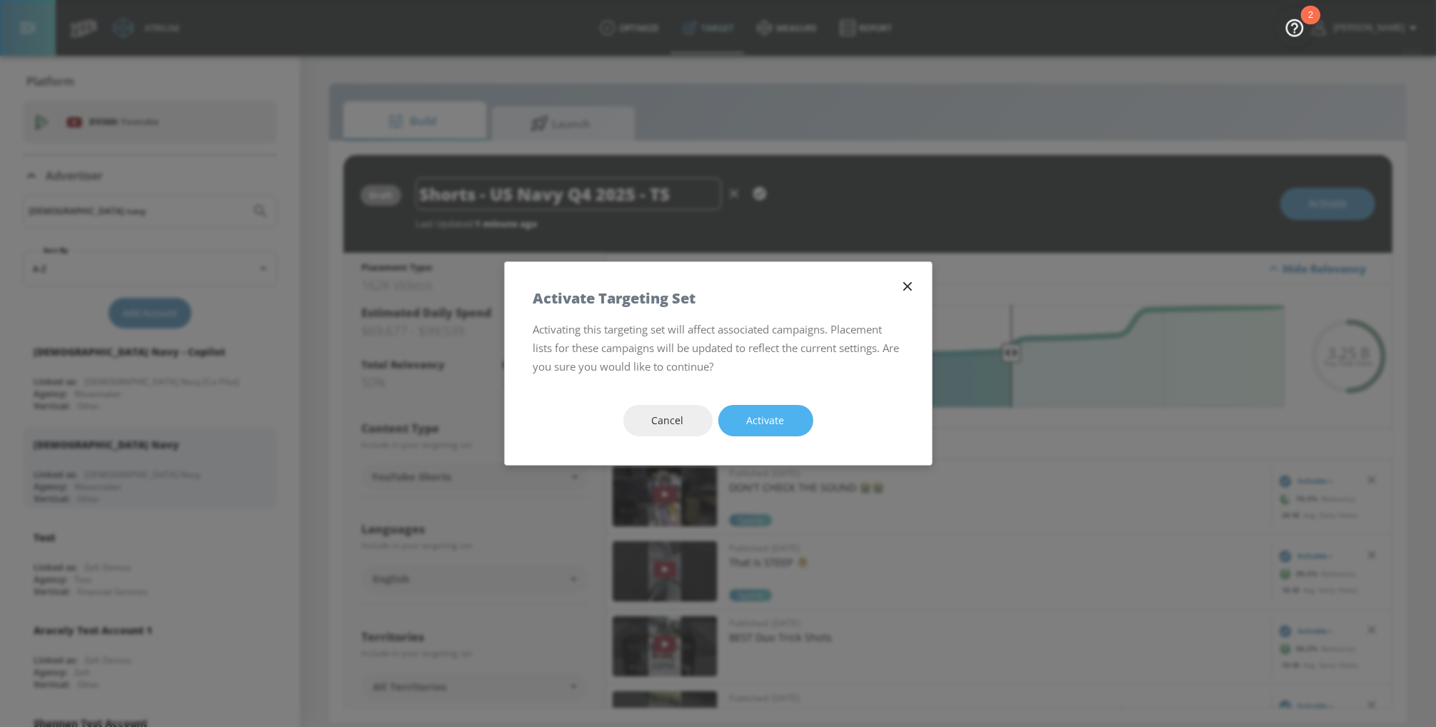
click at [782, 420] on span "Activate" at bounding box center [766, 421] width 38 height 18
type input "Standard Targeting Set"
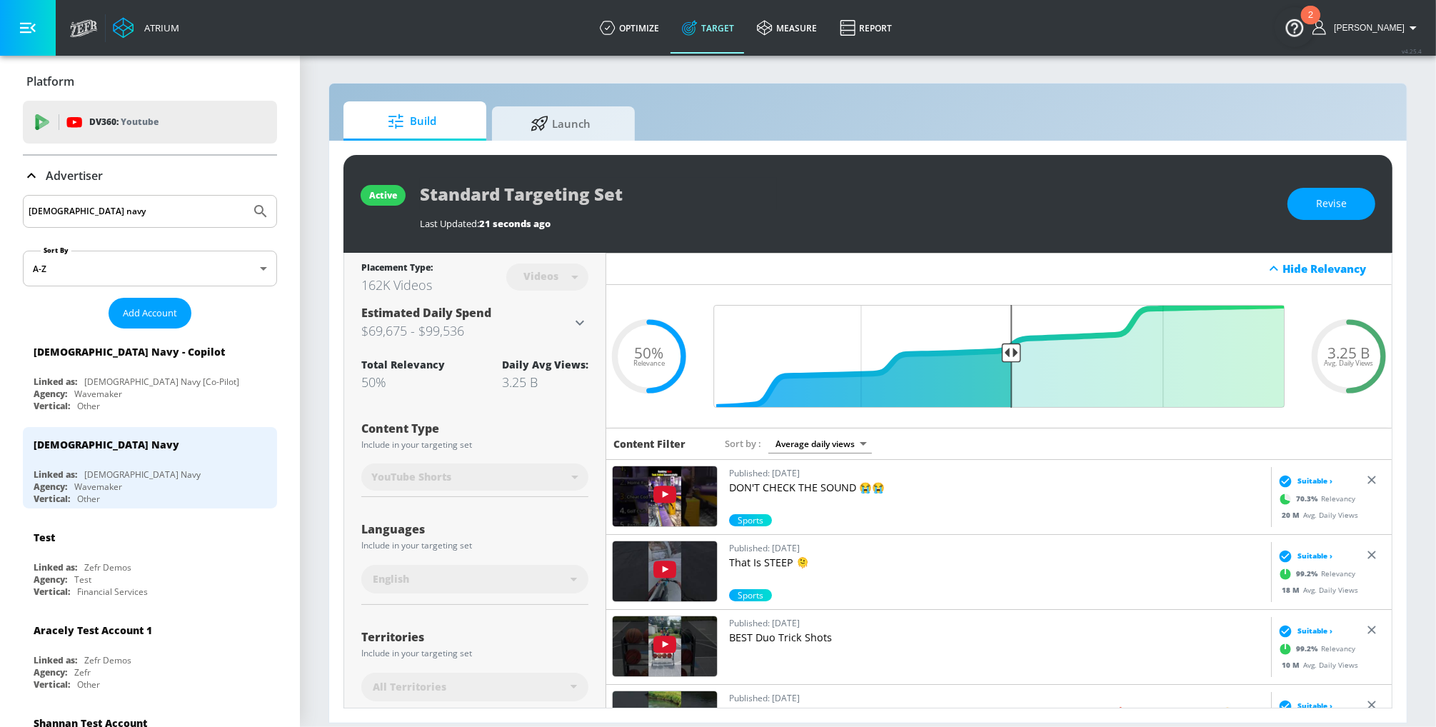
click at [29, 176] on icon at bounding box center [31, 175] width 17 height 17
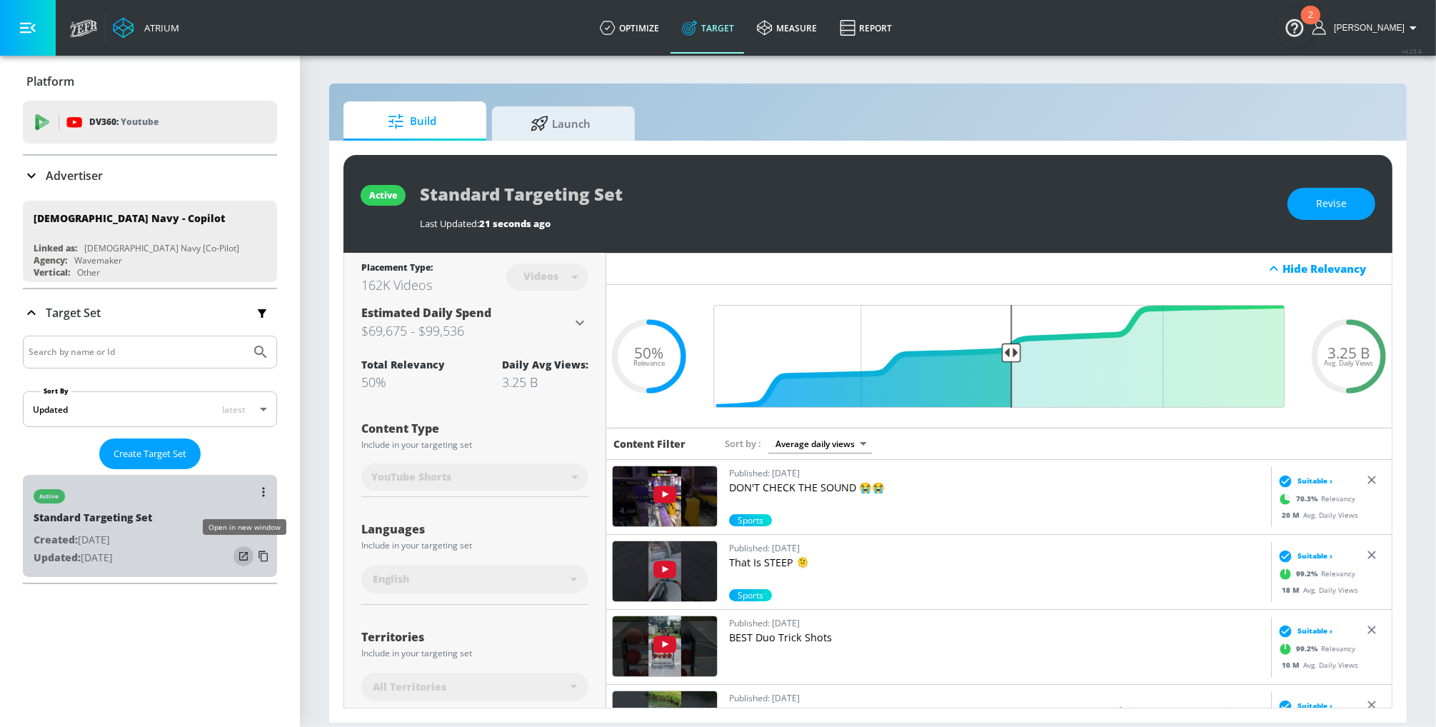
click at [241, 554] on icon "list of Target Set" at bounding box center [243, 556] width 14 height 14
click at [265, 488] on button "list of Target Set" at bounding box center [263, 492] width 20 height 20
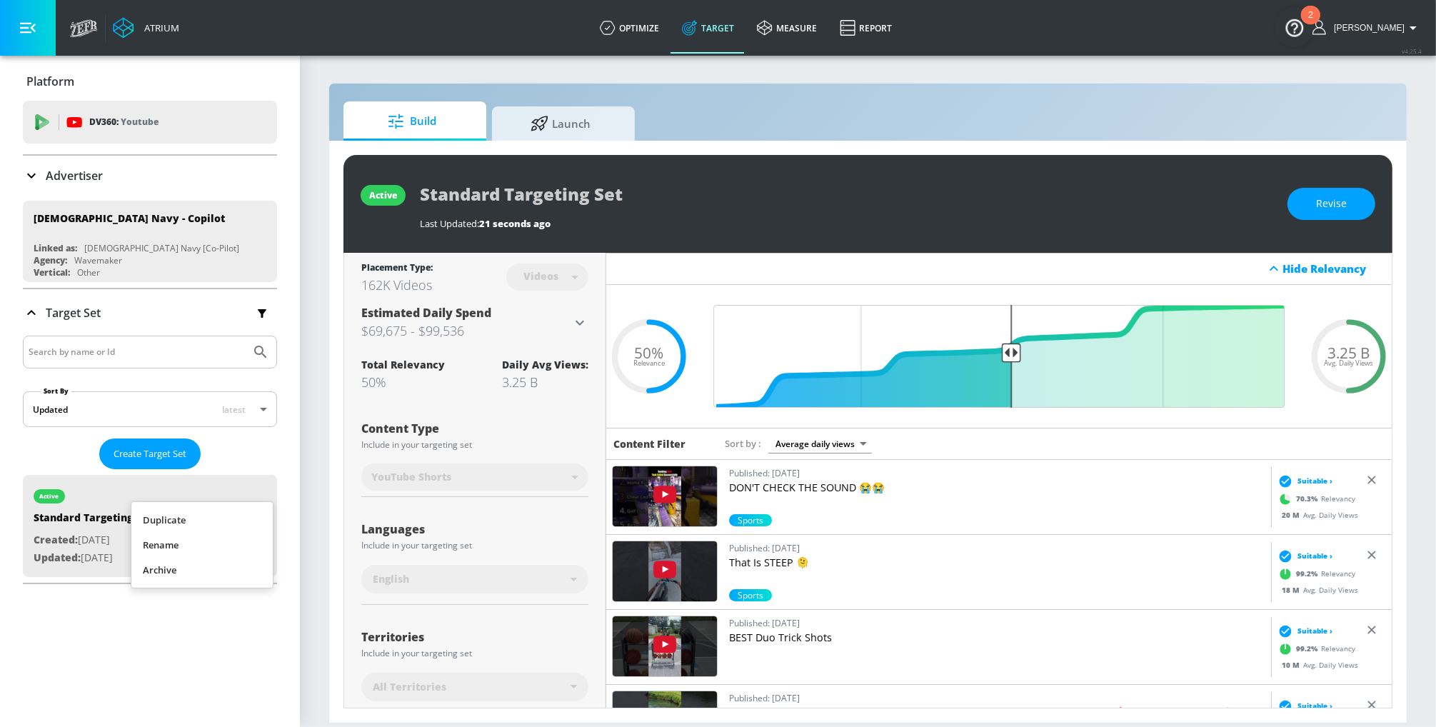
click at [166, 541] on li "Rename" at bounding box center [201, 545] width 141 height 25
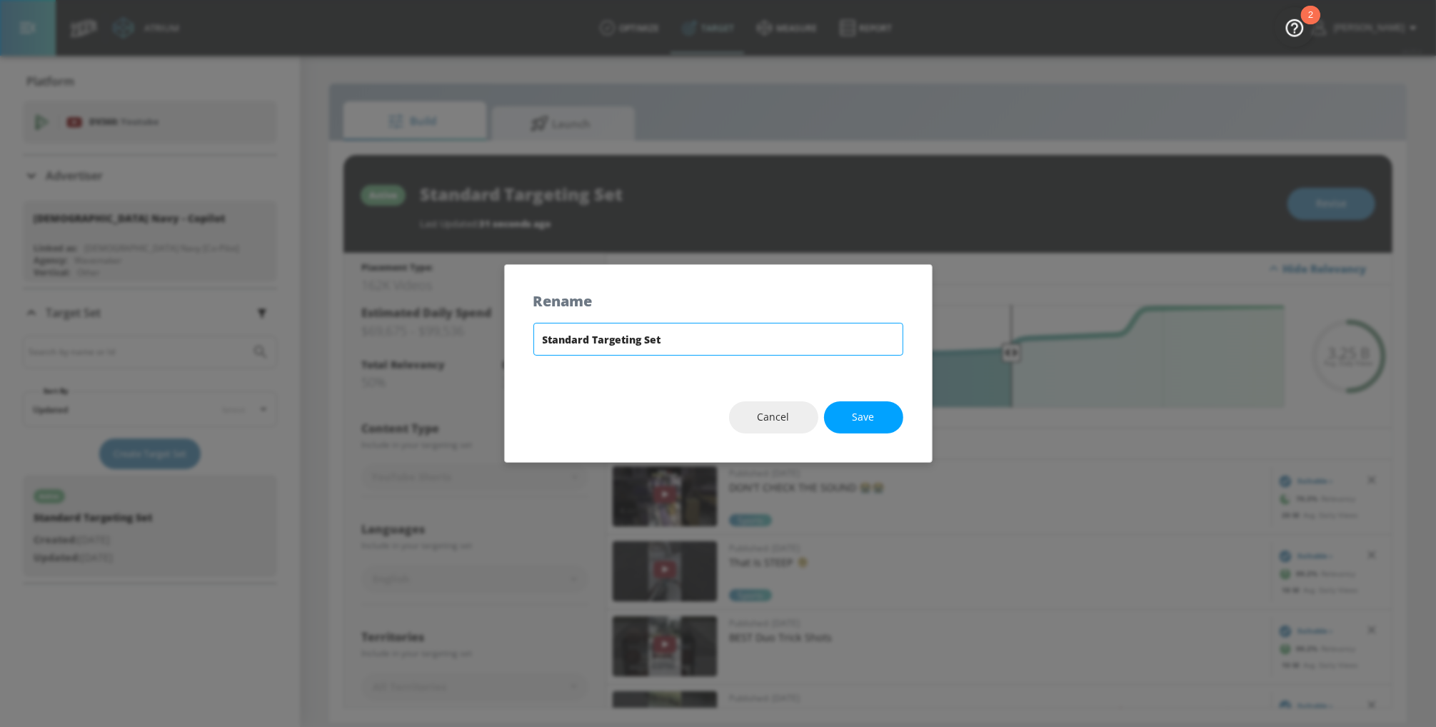
drag, startPoint x: 683, startPoint y: 341, endPoint x: 504, endPoint y: 341, distance: 179.2
click at [505, 341] on div "Standard Targeting Set" at bounding box center [718, 348] width 427 height 50
type input "Shorts - US Navy Q4 2025 - TS"
click at [855, 413] on span "Save" at bounding box center [863, 417] width 22 height 18
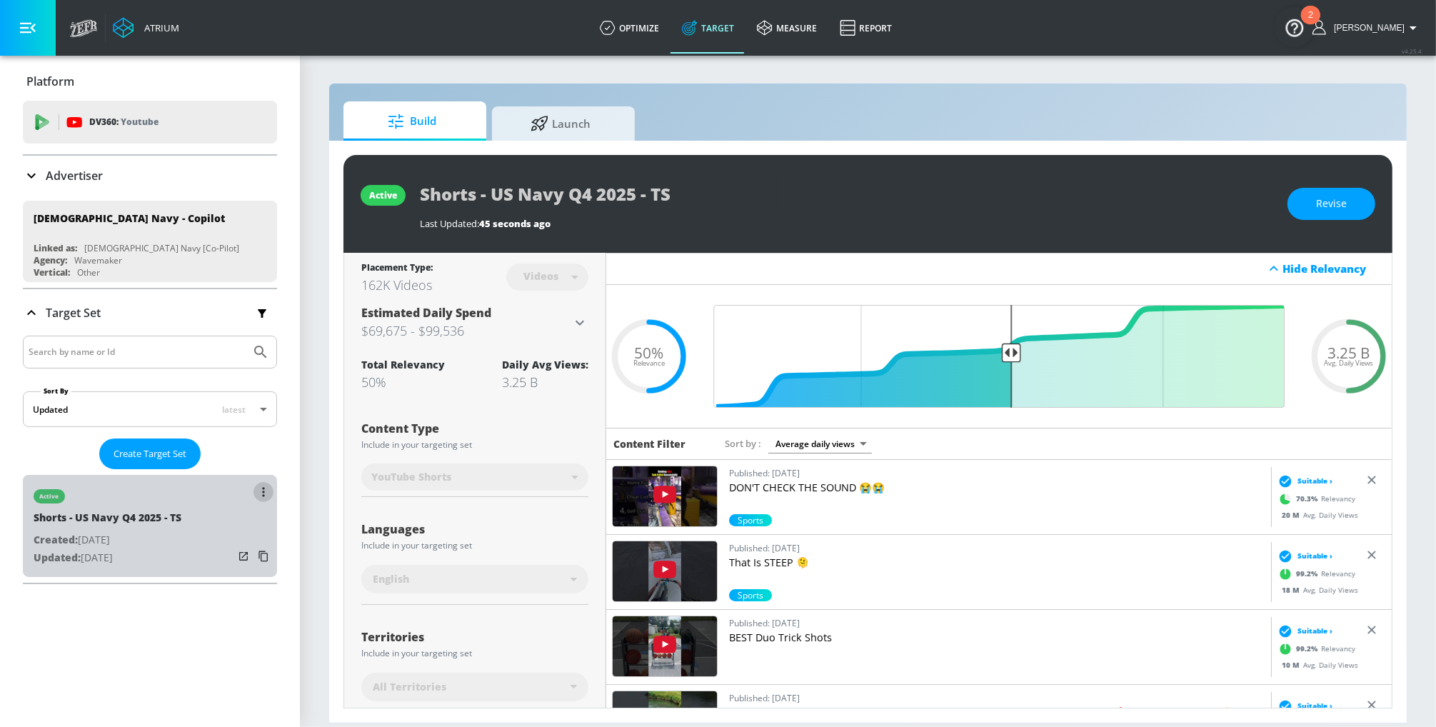
click at [262, 491] on icon "list of Target Set" at bounding box center [263, 492] width 3 height 10
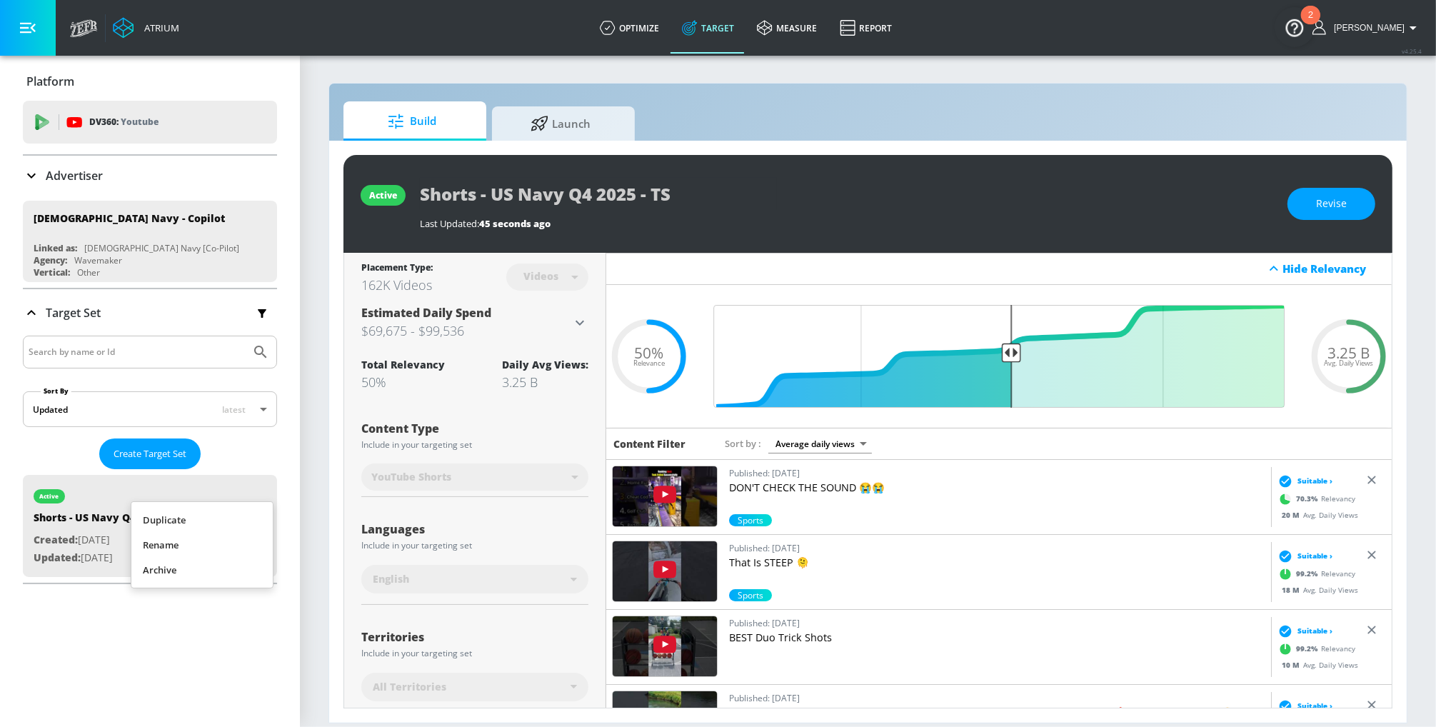
click at [163, 522] on li "Duplicate" at bounding box center [201, 520] width 141 height 25
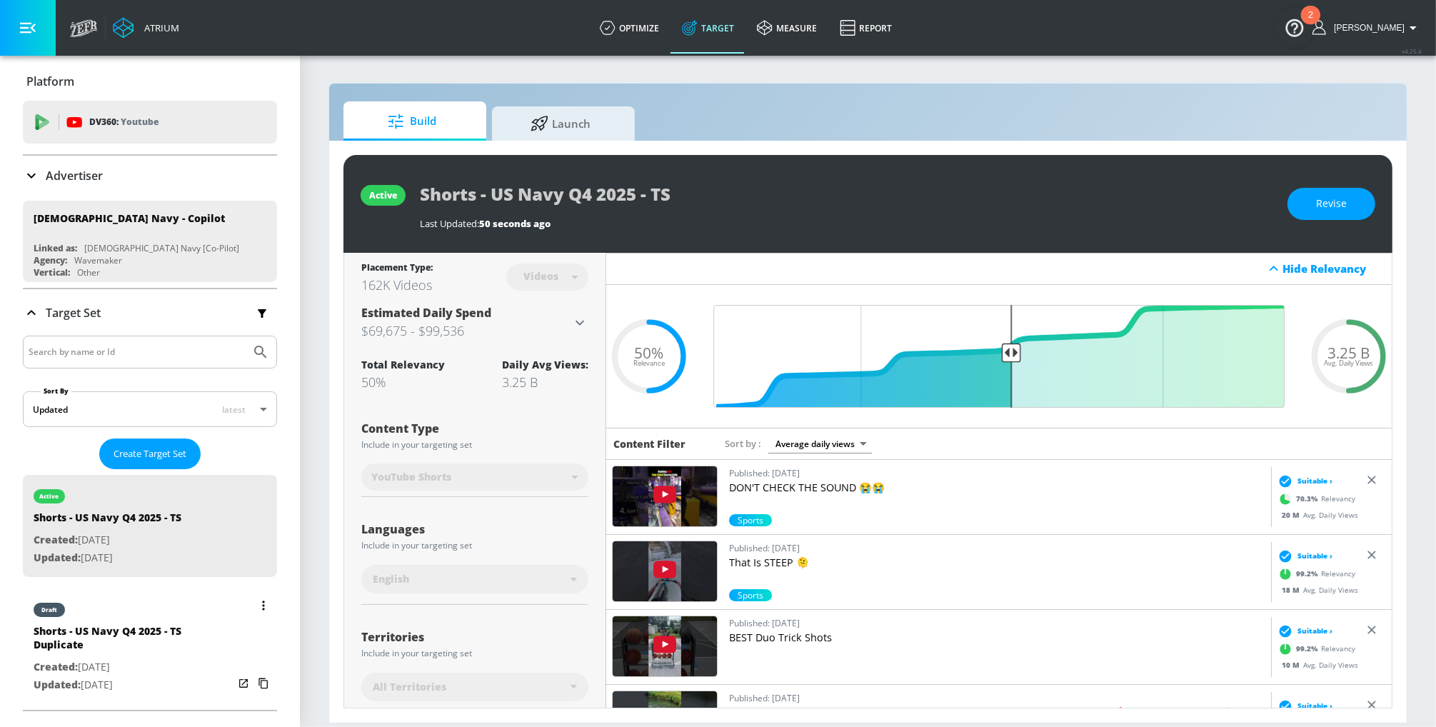
click at [129, 636] on div "Shorts - US Navy Q4 2025 - TS Duplicate" at bounding box center [134, 641] width 200 height 34
type input "Shorts - US Navy Q4 2025 - TS Duplicate"
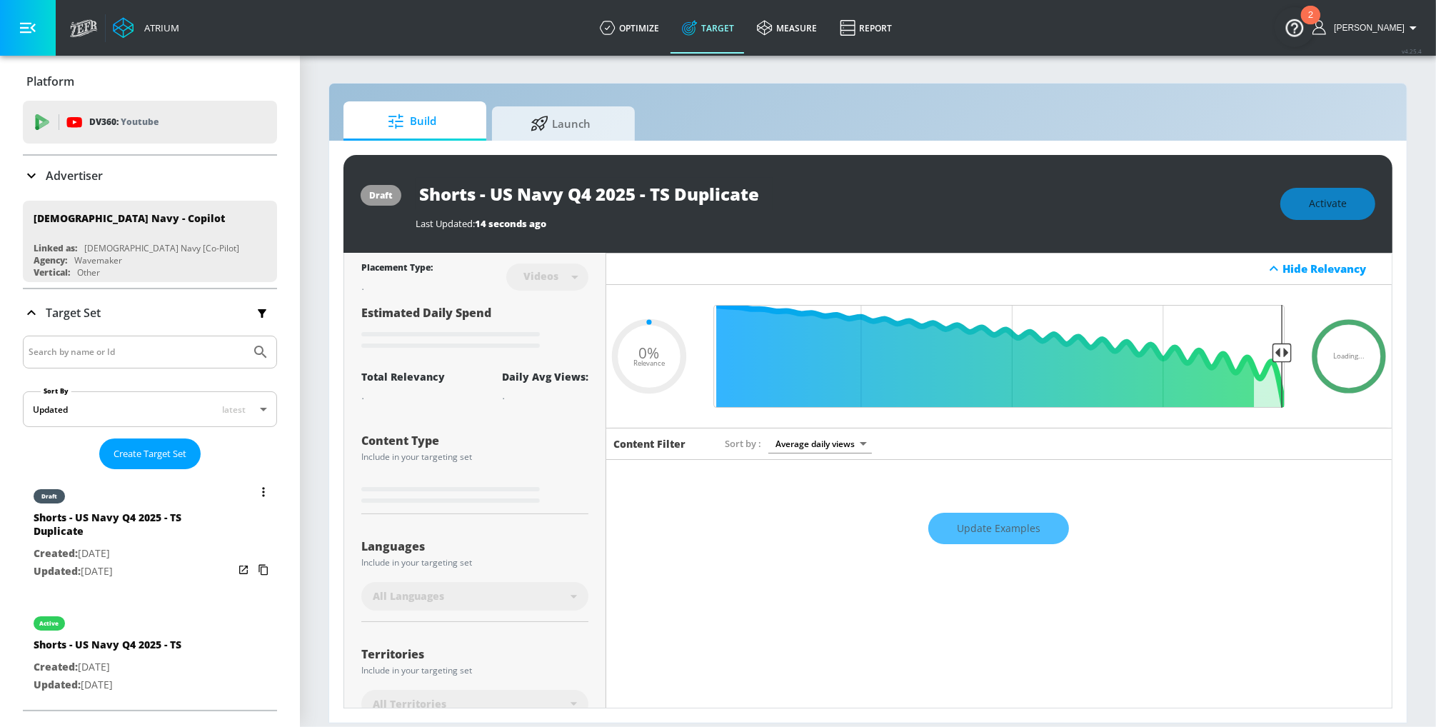
type input "0.5"
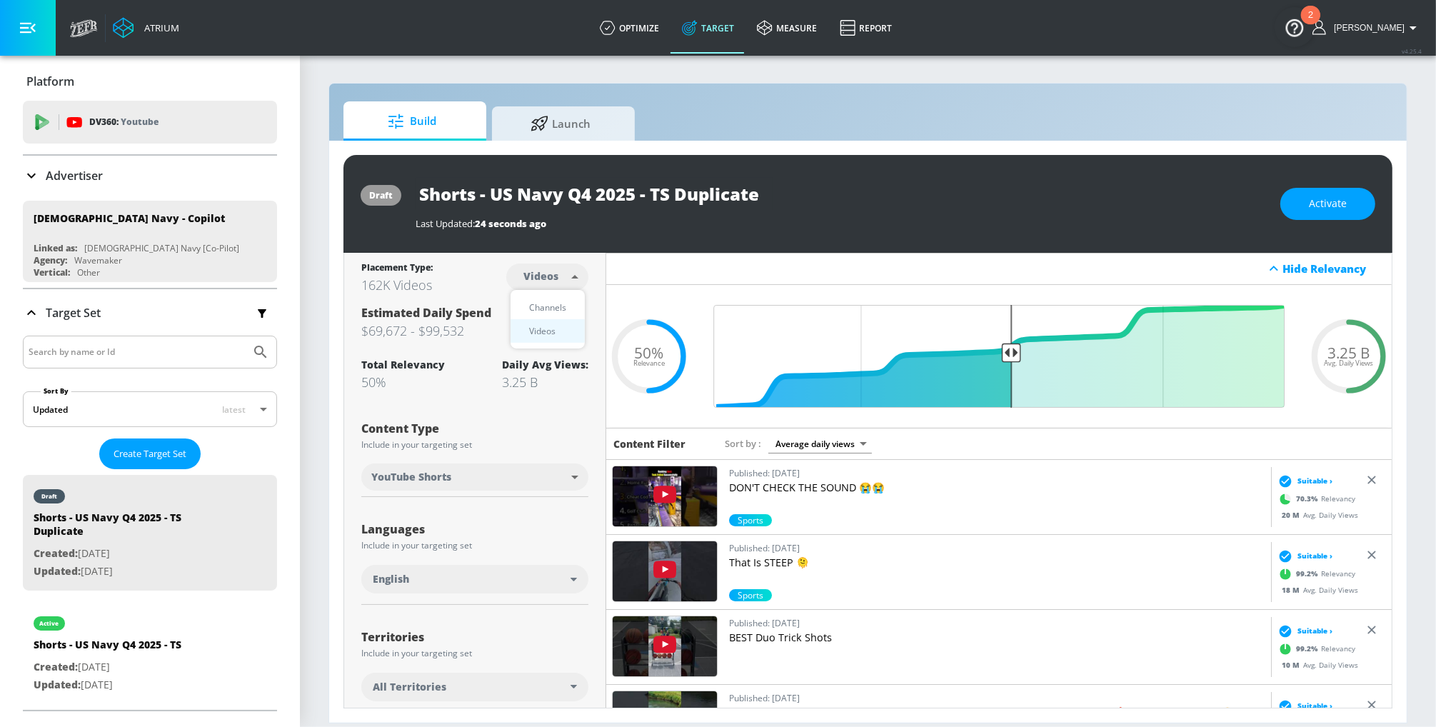
click at [551, 275] on body "Atrium optimize Target measure Report optimize Target measure Report v 4.25.4 […" at bounding box center [718, 363] width 1436 height 727
click at [545, 304] on div "Channels" at bounding box center [547, 307] width 51 height 15
type input "channels"
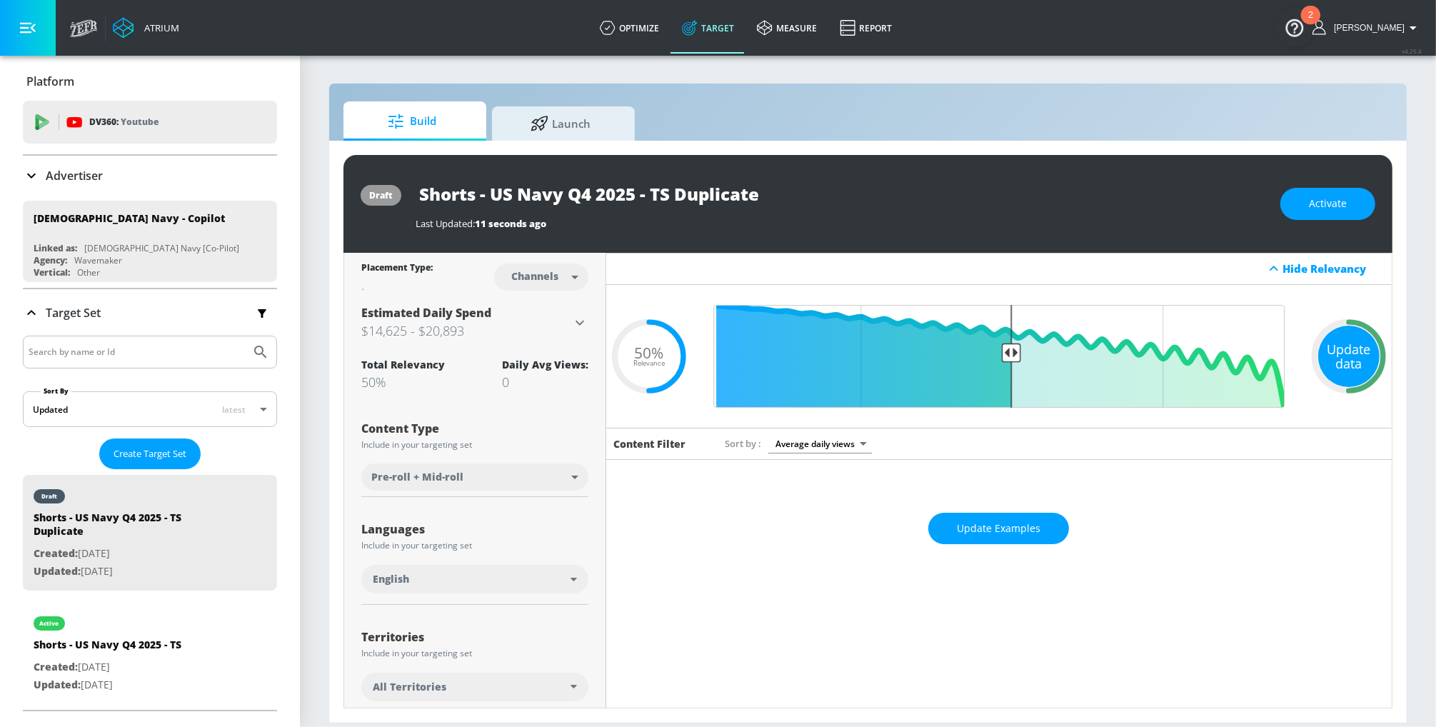
click at [1346, 355] on div "Update data" at bounding box center [1348, 356] width 61 height 61
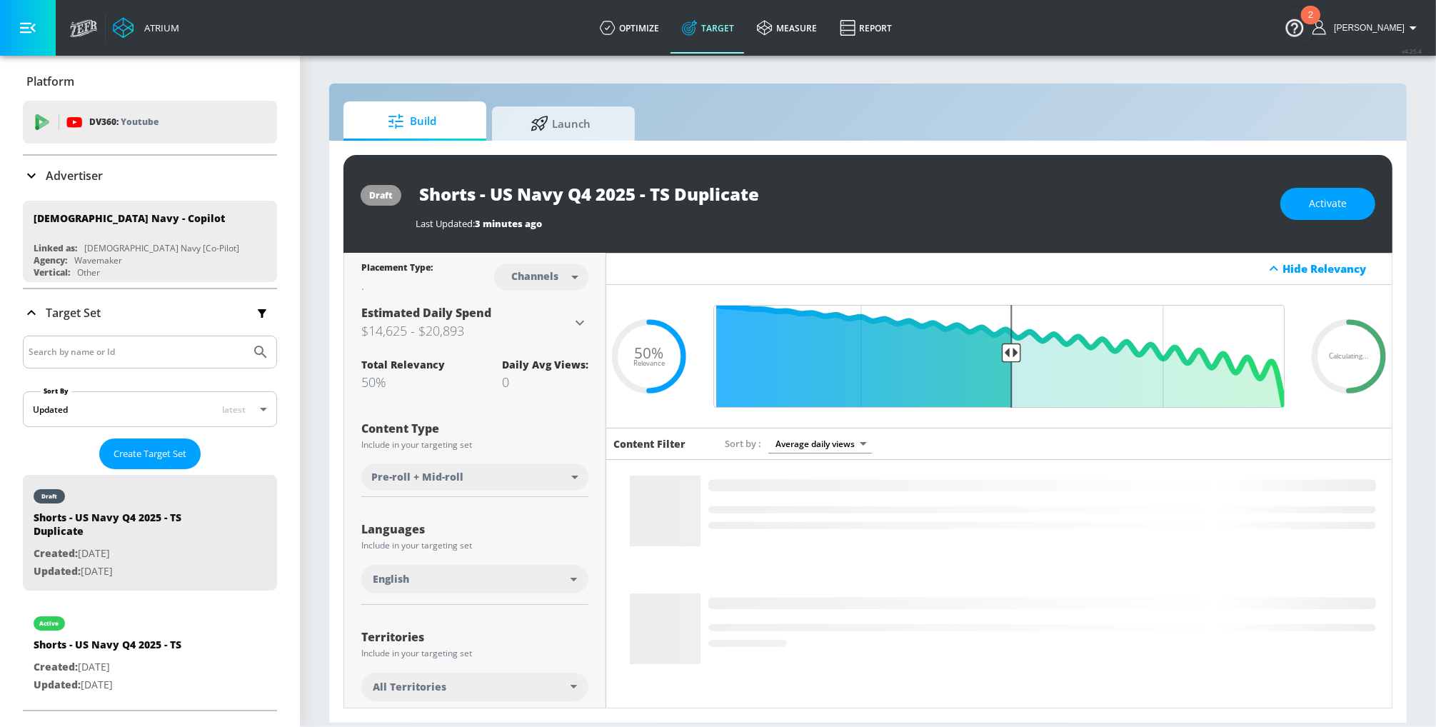
click at [640, 188] on input "Shorts - US Navy Q4 2025 - TS Duplicate" at bounding box center [593, 194] width 357 height 32
click at [465, 475] on body "Atrium optimize Target measure Report optimize Target measure Report v 4.25.4 […" at bounding box center [718, 363] width 1436 height 727
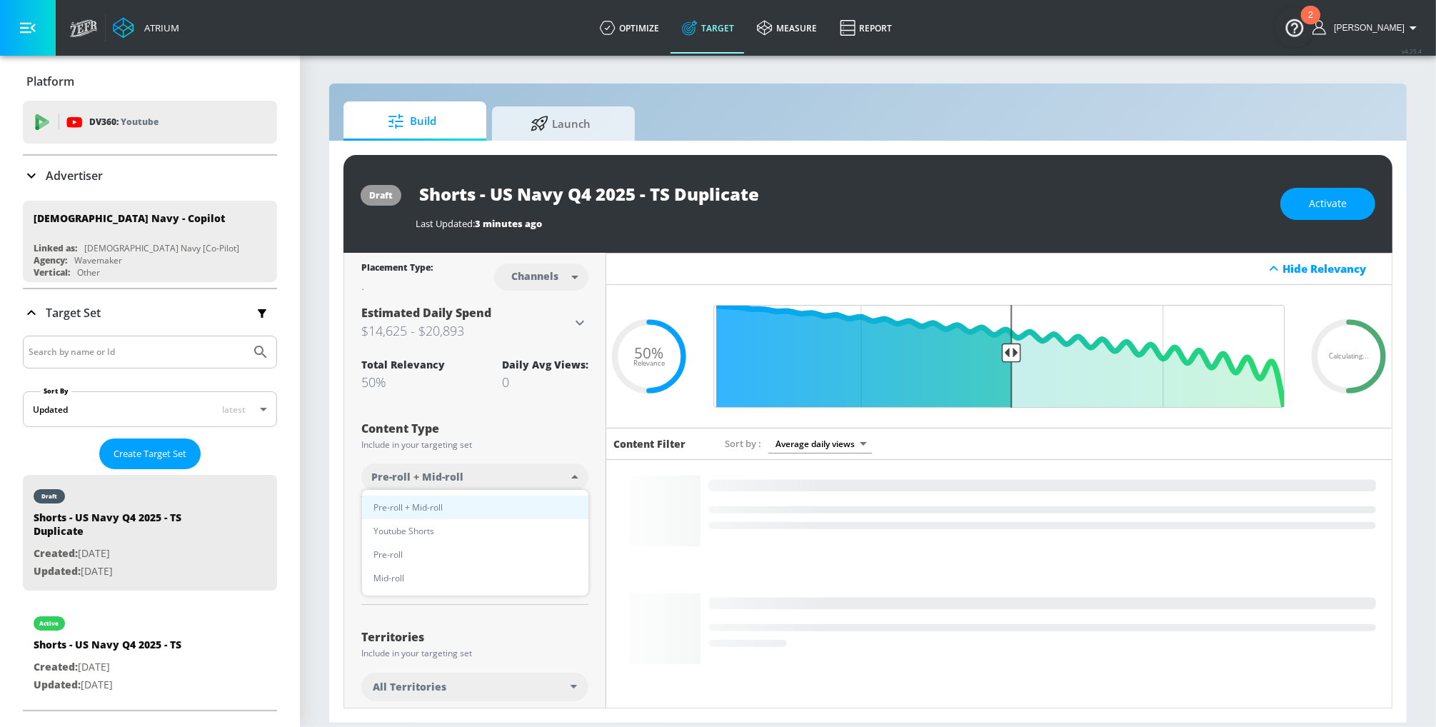
click at [438, 530] on li "Youtube Shorts" at bounding box center [475, 531] width 226 height 24
type input "short_video"
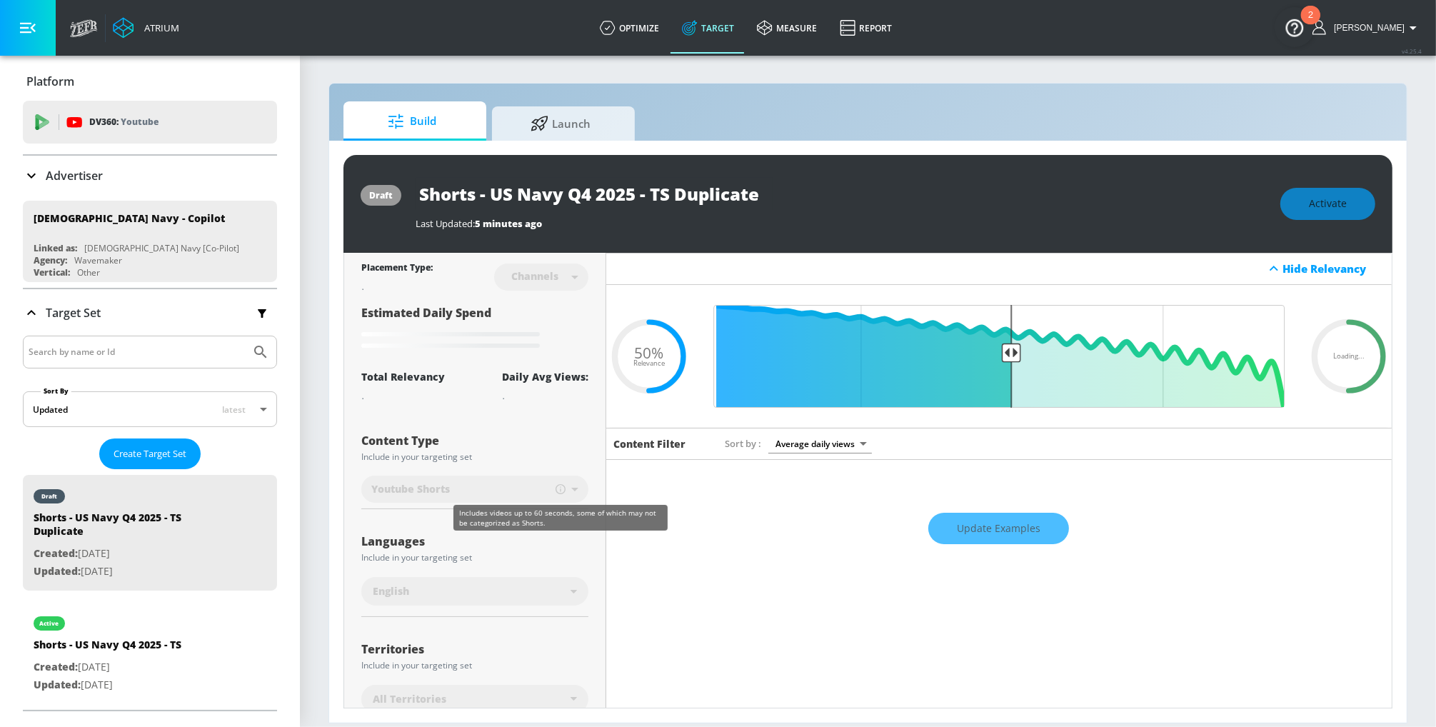
click at [555, 484] on icon at bounding box center [560, 489] width 10 height 13
click at [937, 181] on div "Shorts - US Navy Q4 2025 - TS Duplicate" at bounding box center [840, 194] width 850 height 32
drag, startPoint x: 652, startPoint y: 192, endPoint x: 826, endPoint y: 199, distance: 174.3
click at [826, 199] on div "Shorts - US Navy Q4 2025 - TS Duplicate" at bounding box center [840, 194] width 850 height 32
click at [954, 201] on div "Shorts - US Navy Q4 2025 - TS Duplicate" at bounding box center [840, 194] width 850 height 32
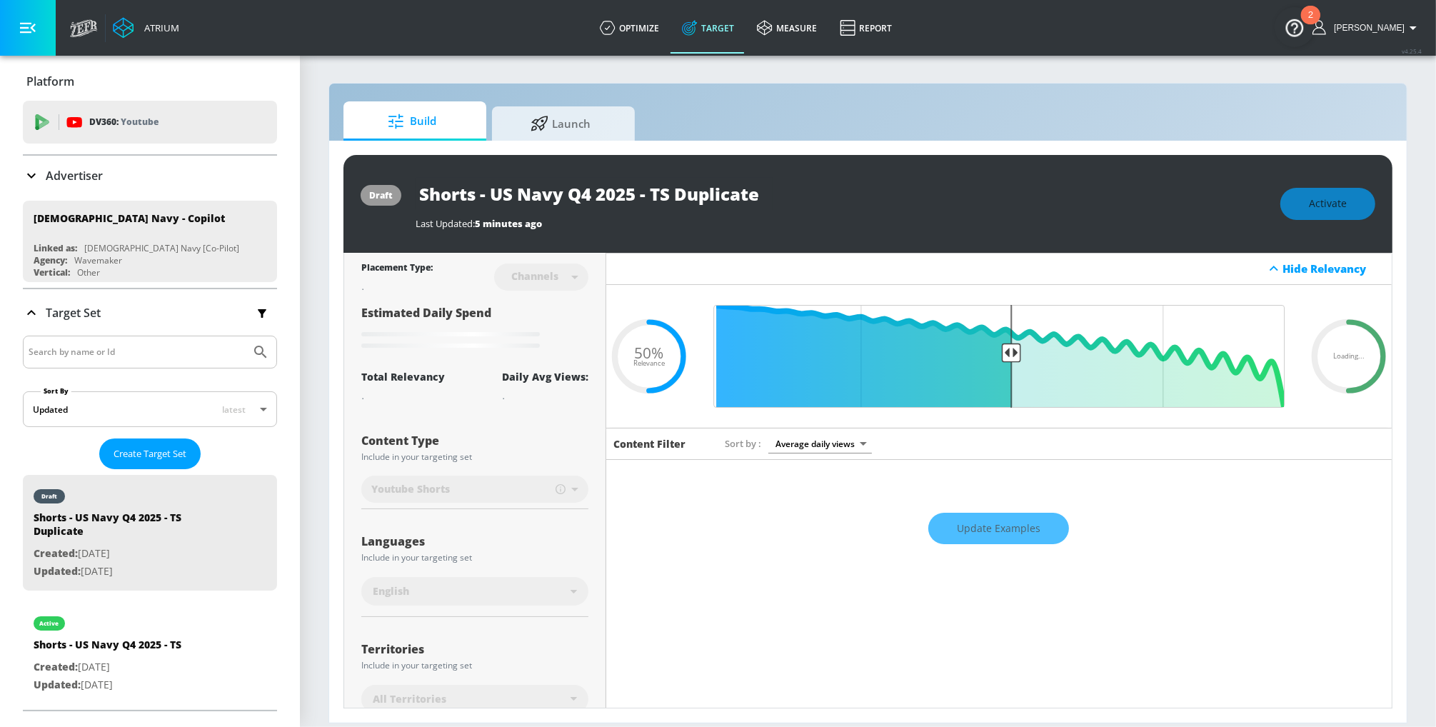
click at [977, 525] on div "Update Examples" at bounding box center [998, 528] width 785 height 50
drag, startPoint x: 655, startPoint y: 198, endPoint x: 809, endPoint y: 200, distance: 154.2
click at [809, 200] on div "Shorts - US Navy Q4 2025 - TS Duplicate" at bounding box center [840, 194] width 850 height 32
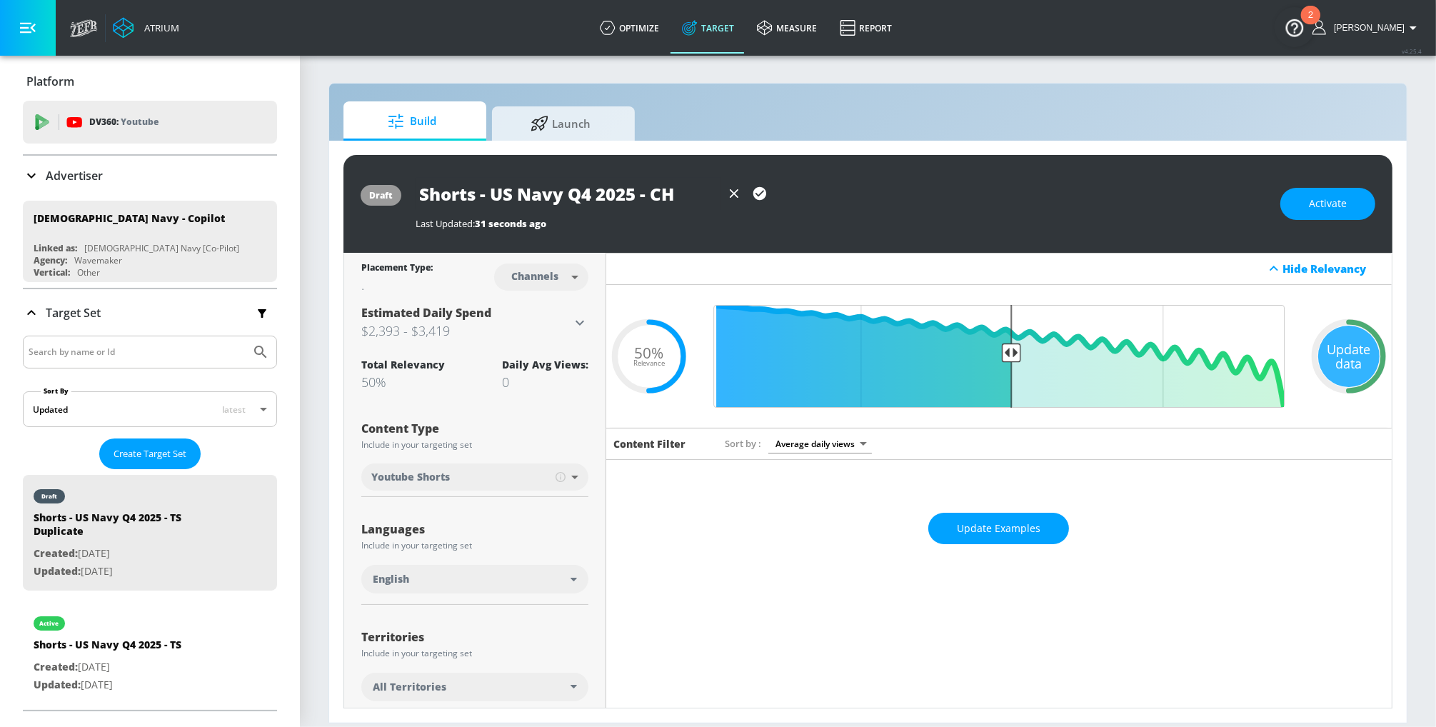
type input "Shorts - US Navy Q4 2025 - CH"
click at [761, 191] on icon "button" at bounding box center [759, 193] width 13 height 13
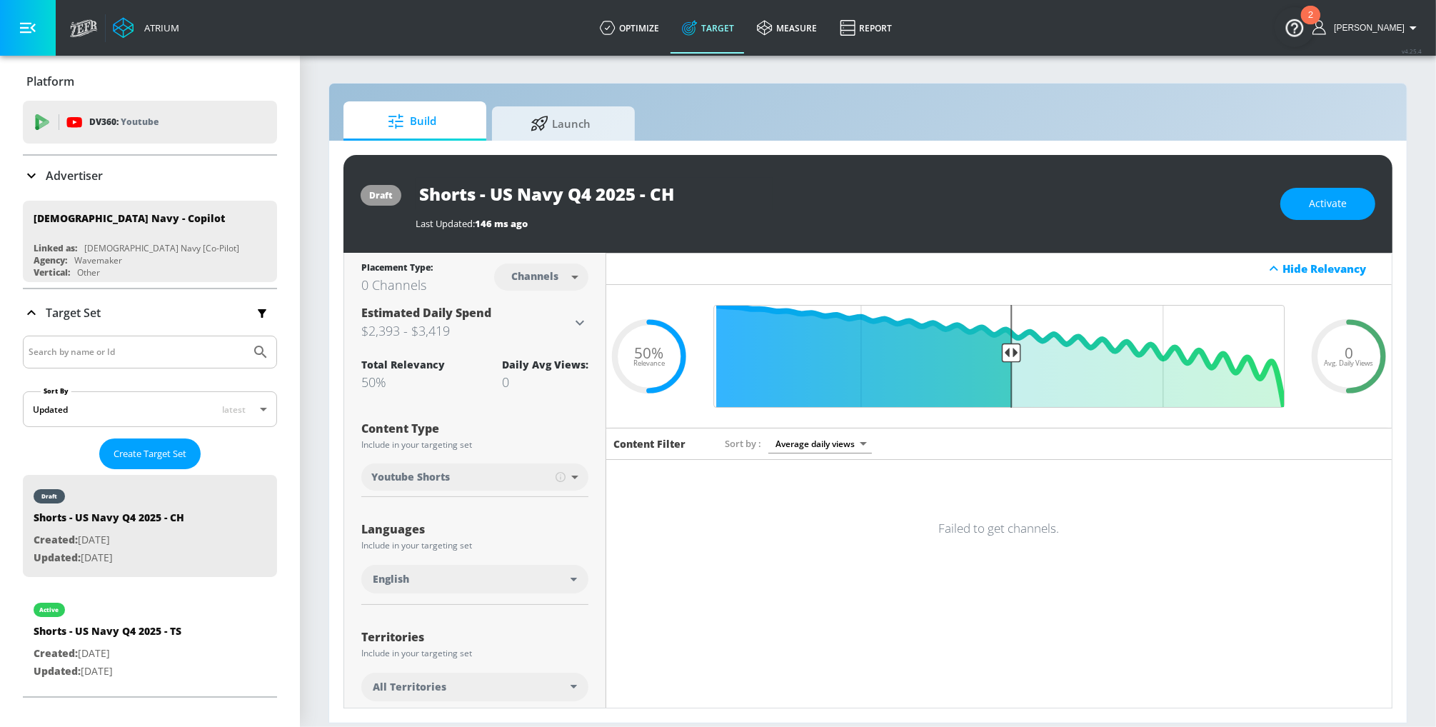
click at [831, 195] on div "Shorts - US Navy Q4 2025 - CH" at bounding box center [840, 194] width 850 height 32
click at [1044, 341] on input "Final Threshold" at bounding box center [998, 356] width 585 height 103
click at [994, 360] on input "Final Threshold" at bounding box center [998, 356] width 585 height 103
click at [1011, 355] on input "Final Threshold" at bounding box center [998, 356] width 585 height 103
click at [1338, 365] on div "Update data" at bounding box center [1348, 356] width 61 height 61
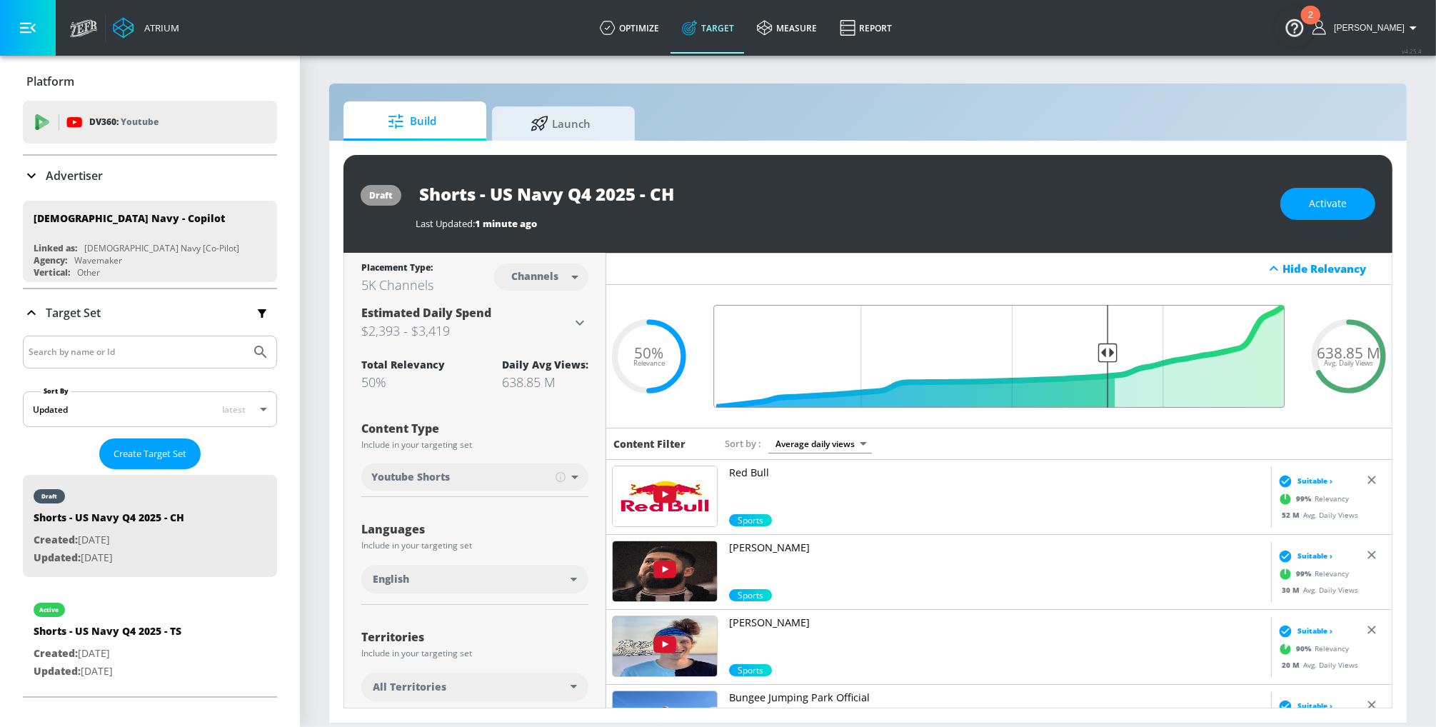
drag, startPoint x: 1008, startPoint y: 356, endPoint x: 1110, endPoint y: 355, distance: 102.1
click at [1109, 355] on input "Final Threshold" at bounding box center [998, 356] width 585 height 103
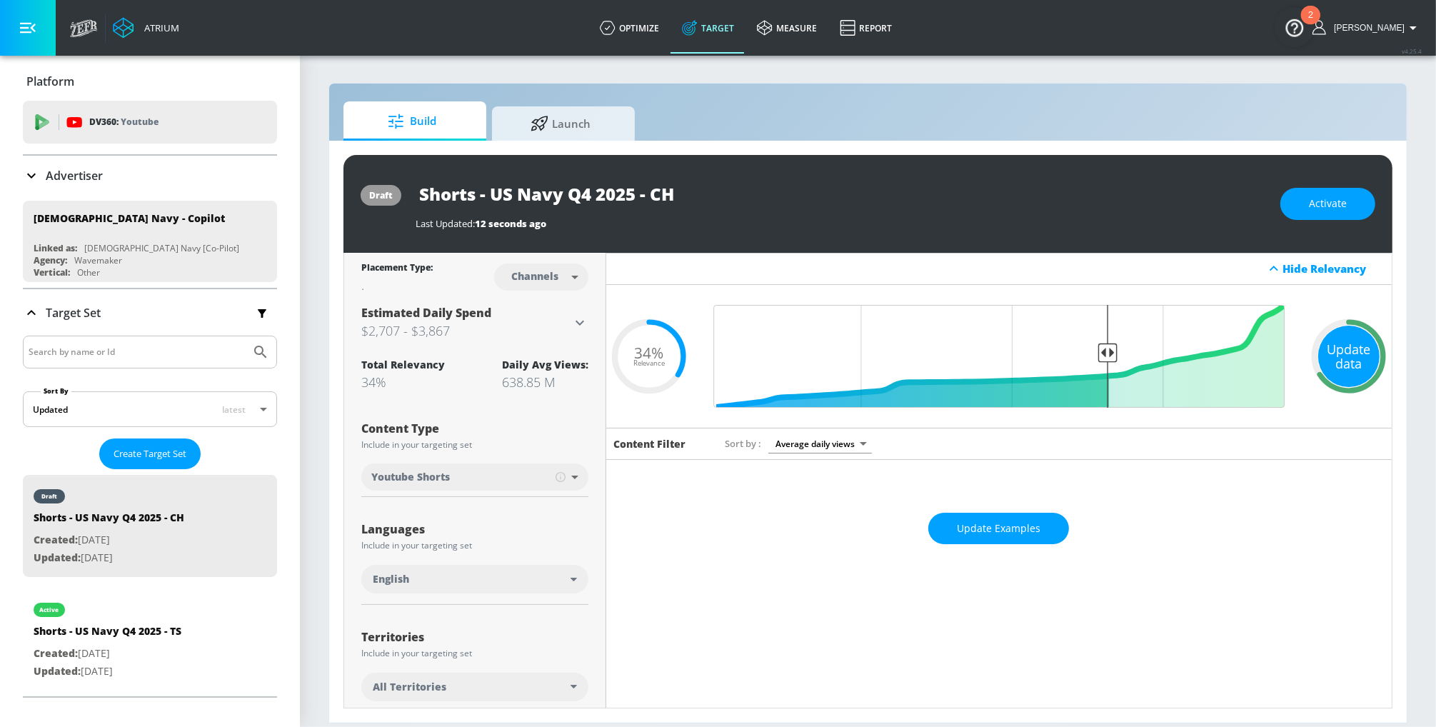
click at [1336, 350] on div "Update data" at bounding box center [1348, 356] width 61 height 61
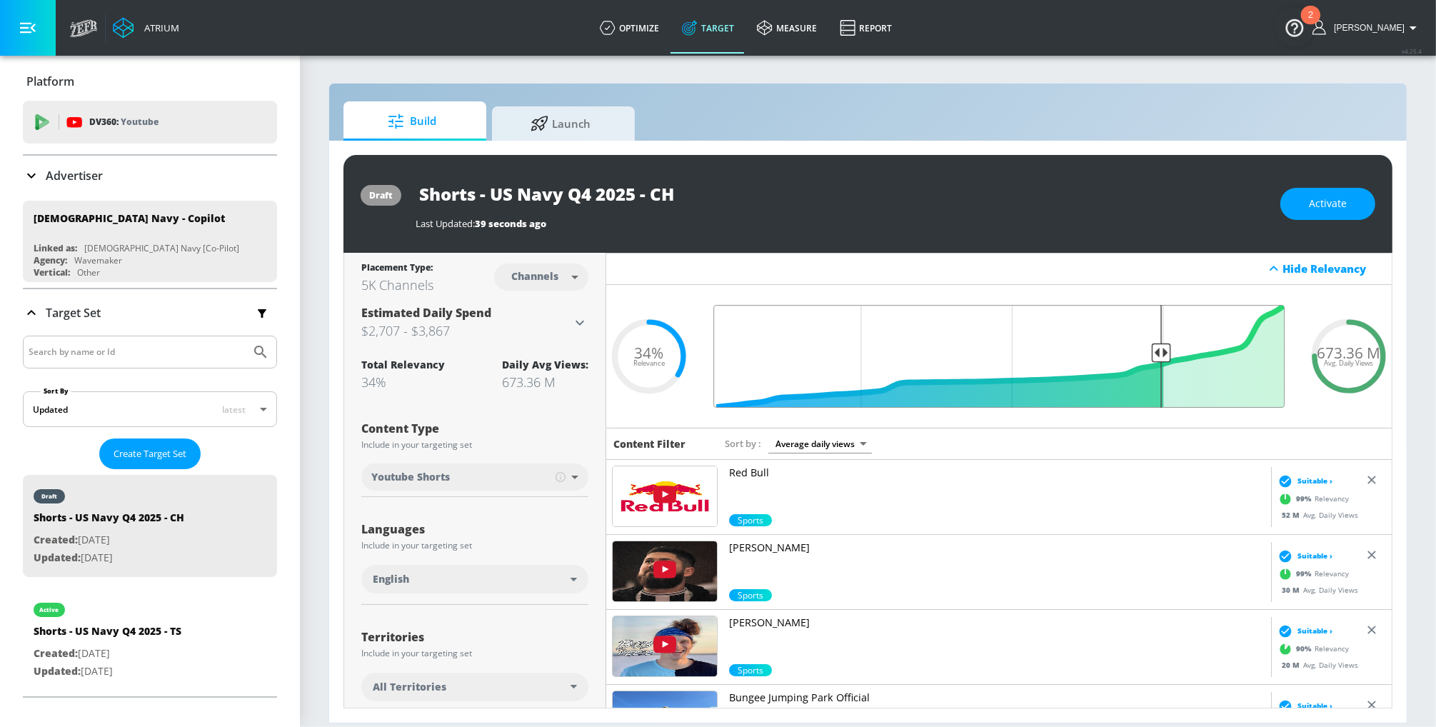
drag, startPoint x: 1100, startPoint y: 352, endPoint x: 1163, endPoint y: 350, distance: 62.9
type input "0.25"
click at [1163, 350] on input "Final Threshold" at bounding box center [998, 356] width 585 height 103
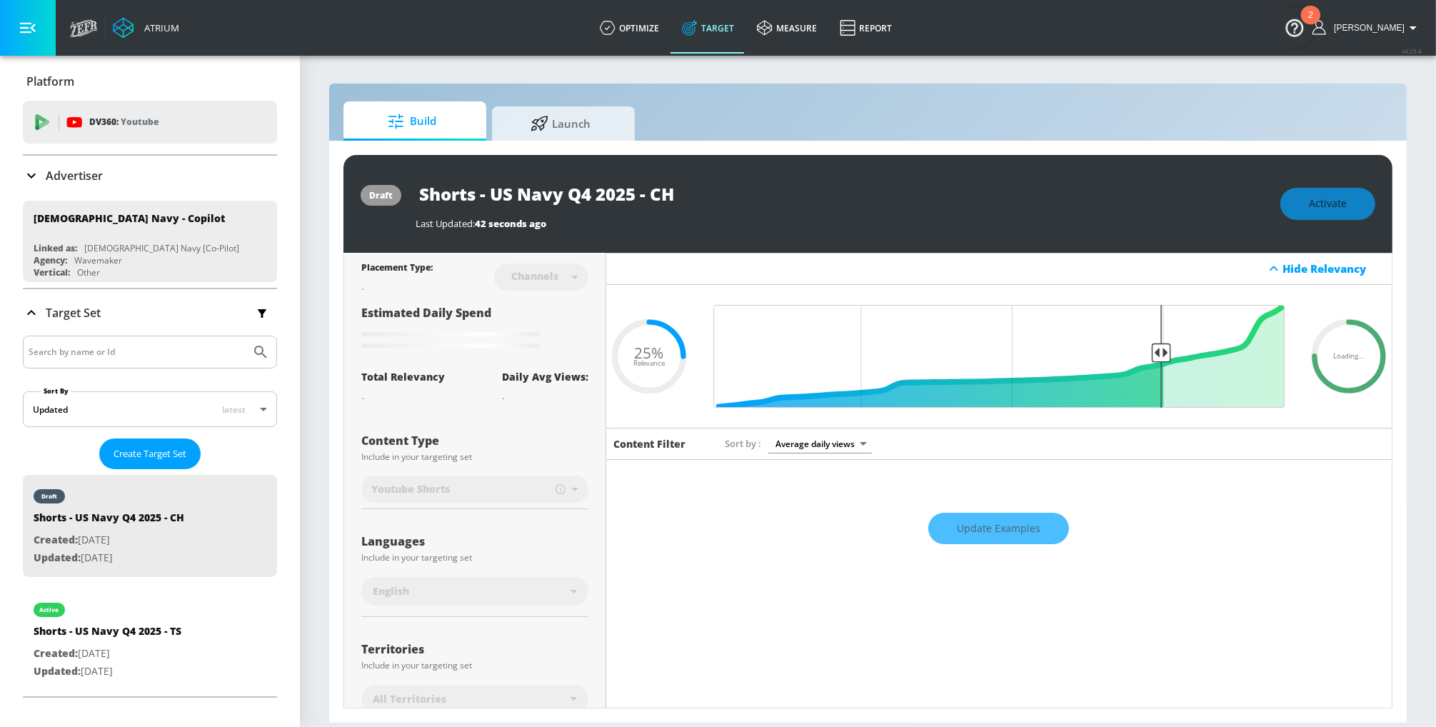
drag, startPoint x: 687, startPoint y: 196, endPoint x: 388, endPoint y: 190, distance: 299.9
click at [388, 190] on div "draft Shorts - US Navy Q4 2025 - CH Last Updated: 42 seconds ago Activate" at bounding box center [867, 204] width 1049 height 98
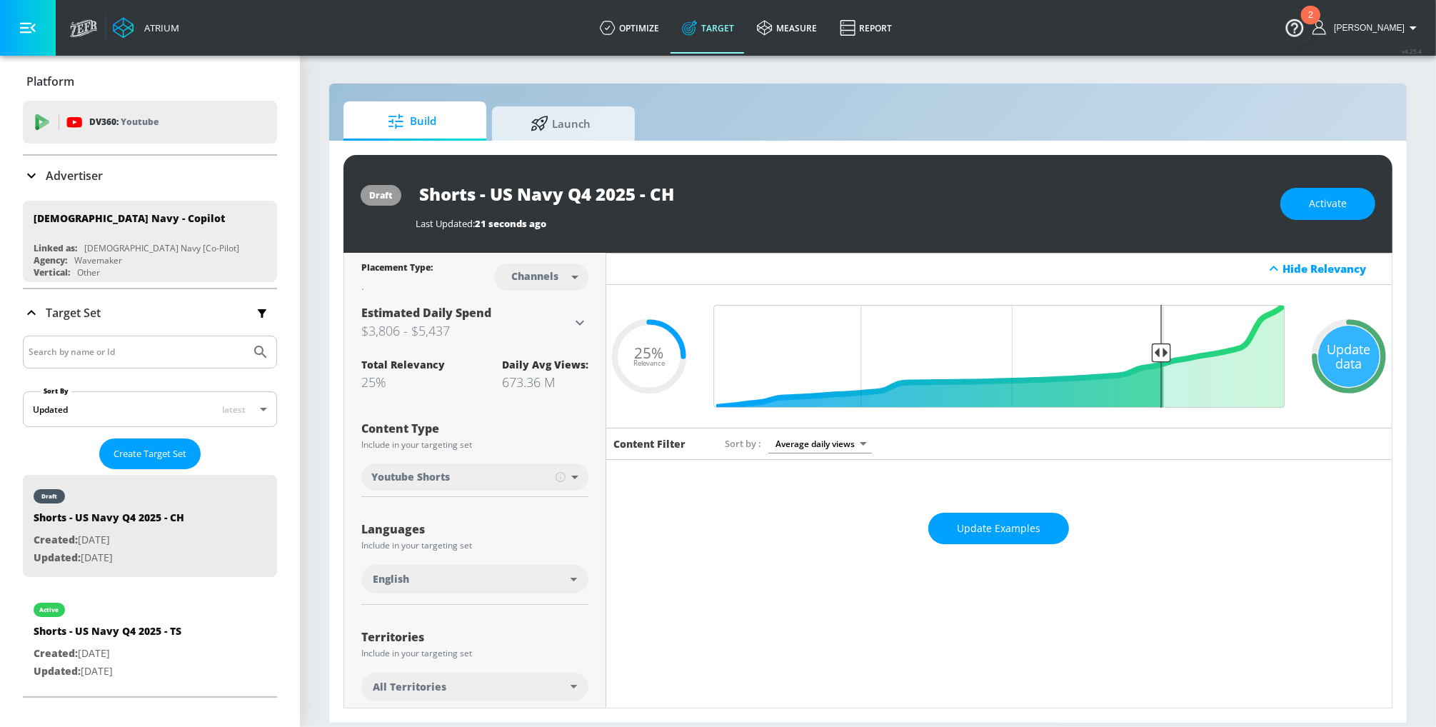
drag, startPoint x: 181, startPoint y: 627, endPoint x: 458, endPoint y: 183, distance: 524.3
click at [458, 183] on div "Atrium optimize Target measure Report optimize Target measure Report v 4.25.4 […" at bounding box center [718, 363] width 1436 height 727
click at [1341, 360] on div "Update data" at bounding box center [1348, 356] width 61 height 61
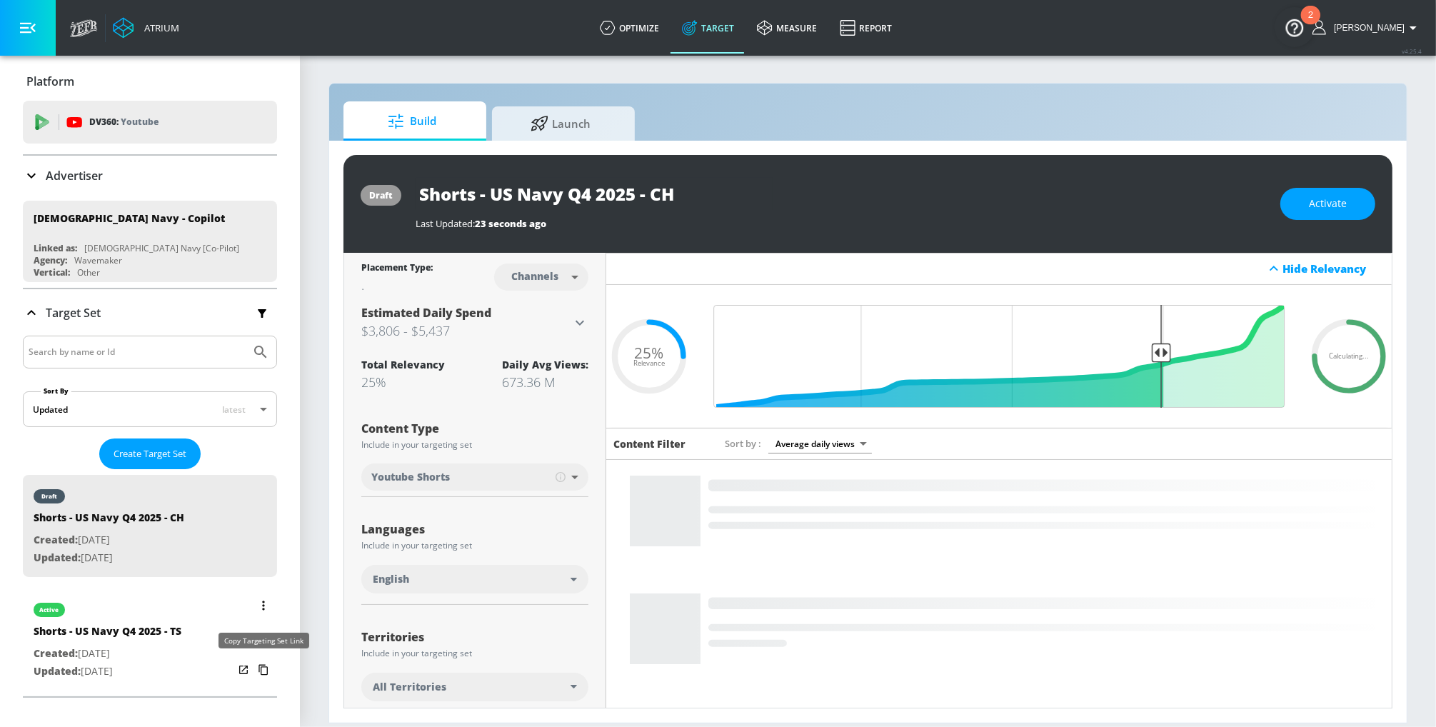
click at [263, 667] on icon "list of Target Set" at bounding box center [263, 669] width 23 height 23
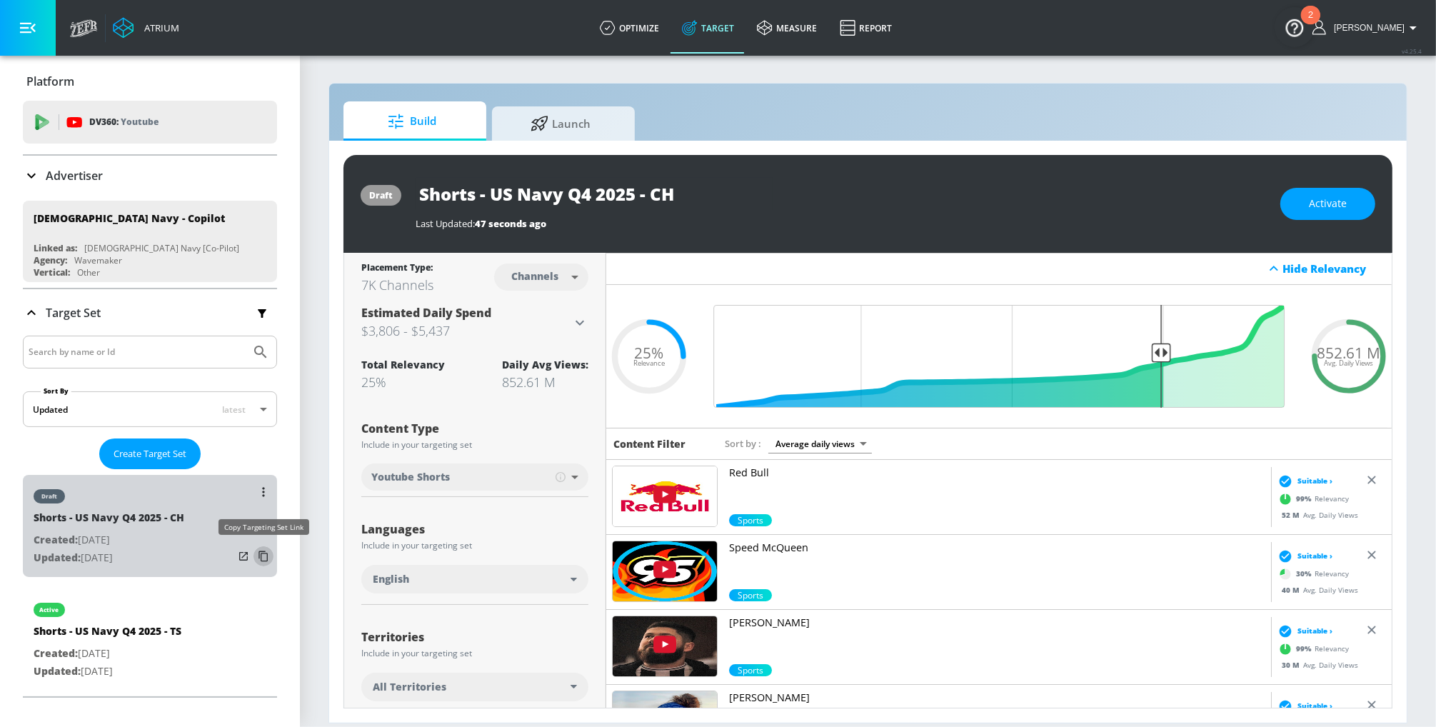
click at [263, 555] on icon "list of Target Set" at bounding box center [263, 556] width 23 height 23
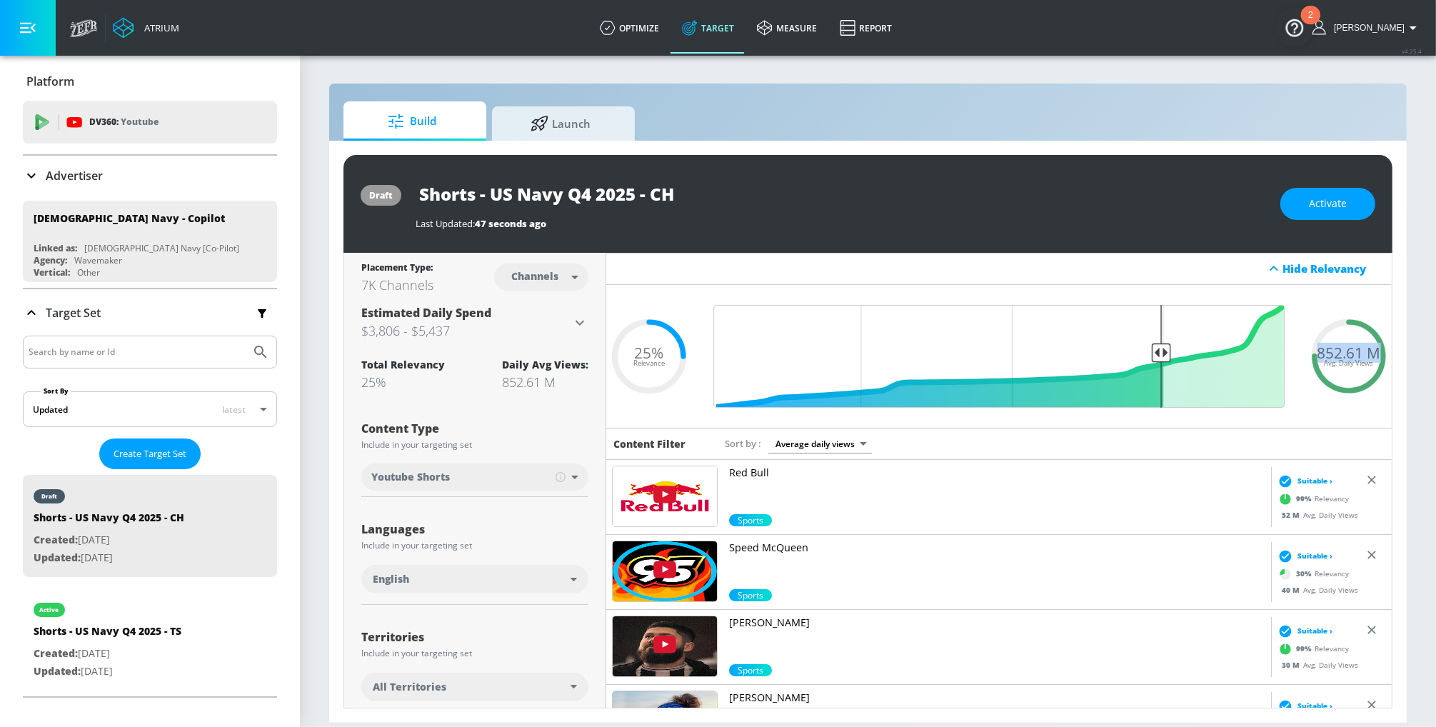
drag, startPoint x: 1377, startPoint y: 353, endPoint x: 1311, endPoint y: 350, distance: 66.4
click at [1311, 350] on div "852.61 M Avg. Daily Views" at bounding box center [1349, 355] width 86 height 21
copy span "852.61 M"
click at [1318, 203] on span "Activate" at bounding box center [1327, 204] width 38 height 18
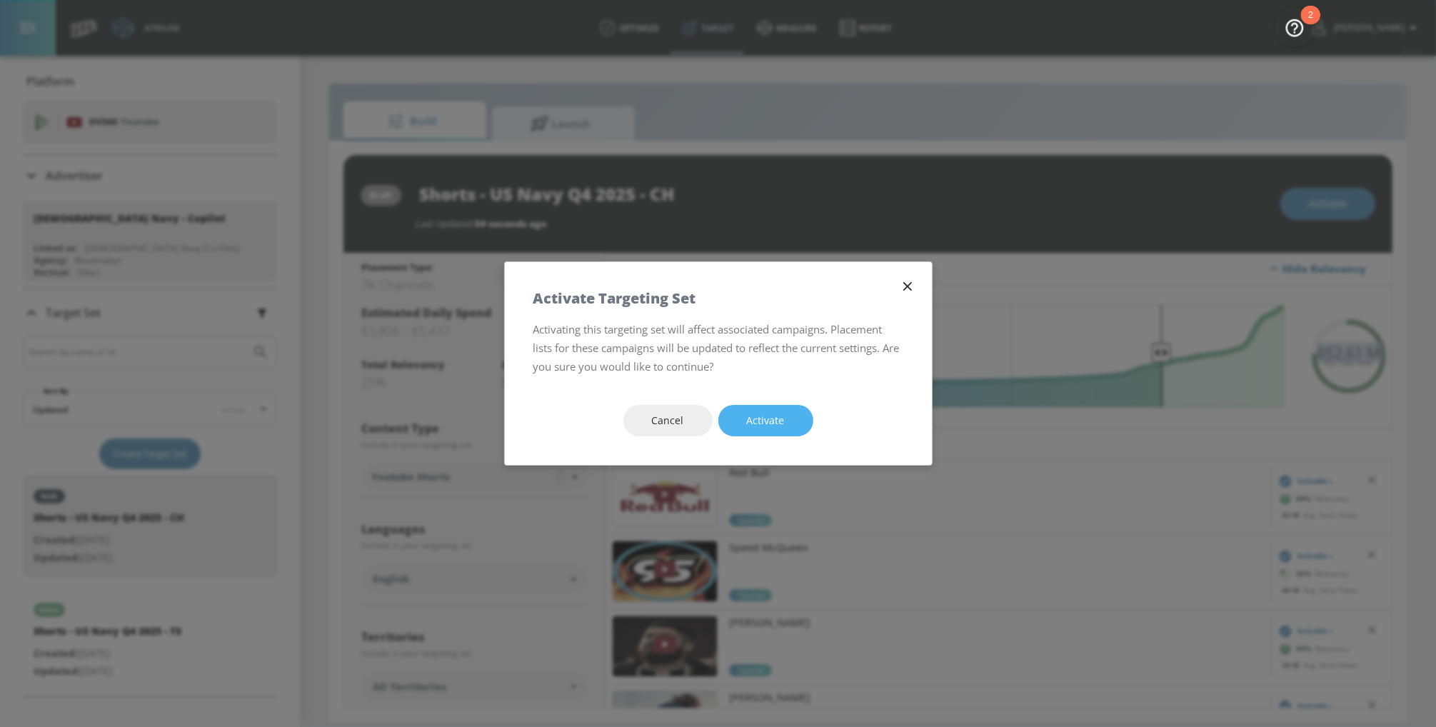
click at [792, 422] on button "Activate" at bounding box center [765, 421] width 95 height 32
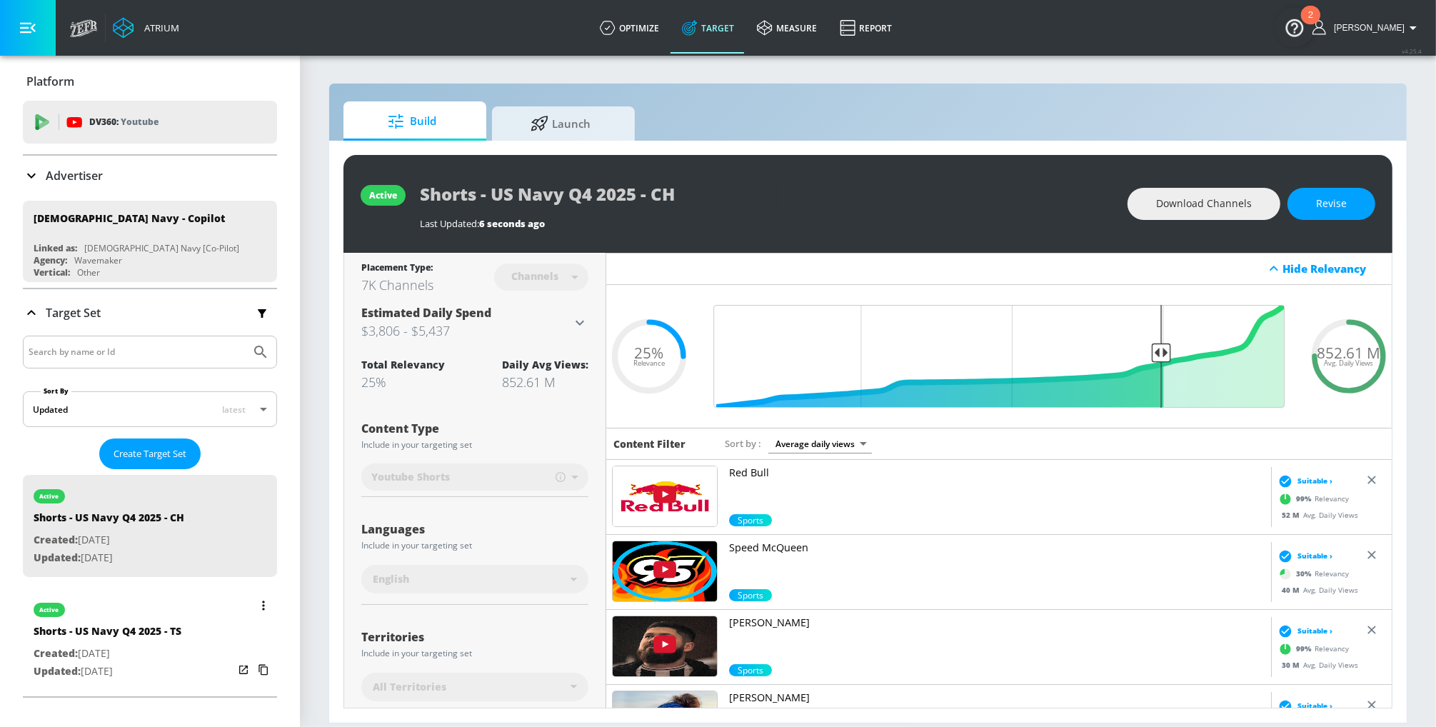
click at [148, 655] on p "Created: [DATE]" at bounding box center [108, 654] width 148 height 18
type input "Shorts - US Navy Q4 2025 - TS"
type input "videos"
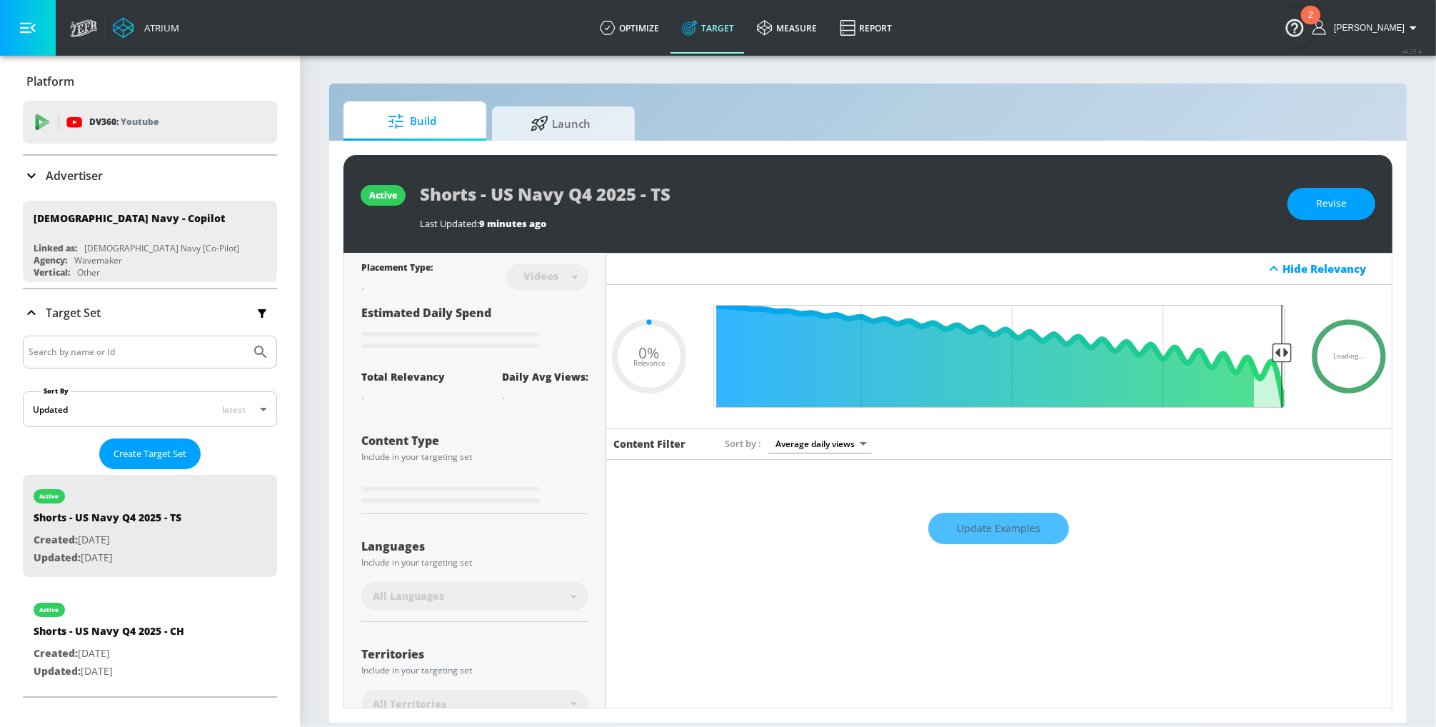
type input "0.5"
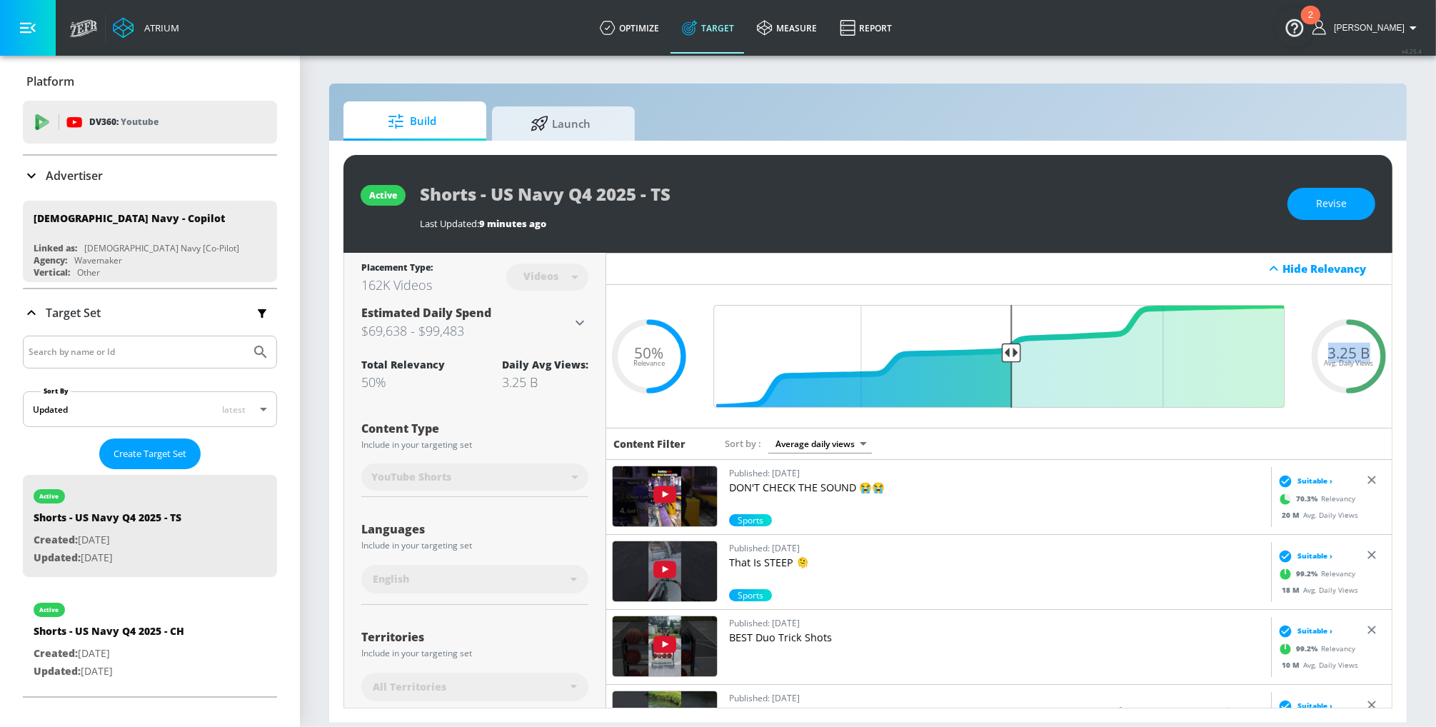
drag, startPoint x: 1373, startPoint y: 355, endPoint x: 1324, endPoint y: 355, distance: 49.3
click at [1324, 355] on div "3.25 B Avg. Daily Views" at bounding box center [1349, 355] width 86 height 21
copy span "3.25 B"
